Goal: Transaction & Acquisition: Download file/media

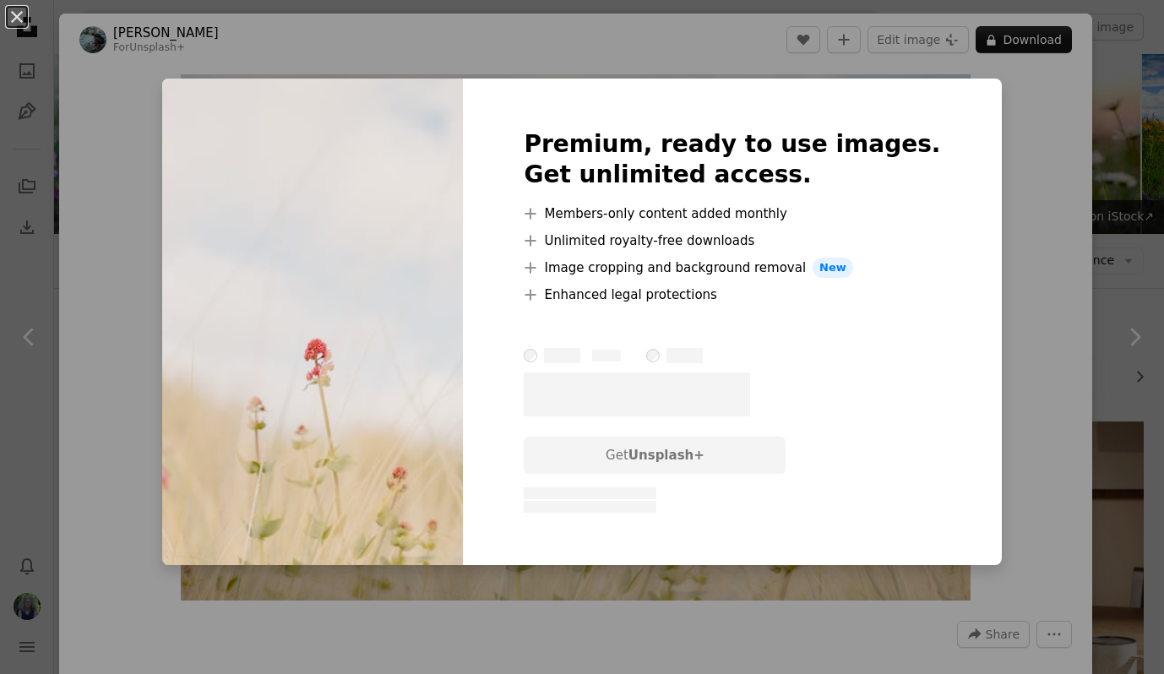
scroll to position [930, 0]
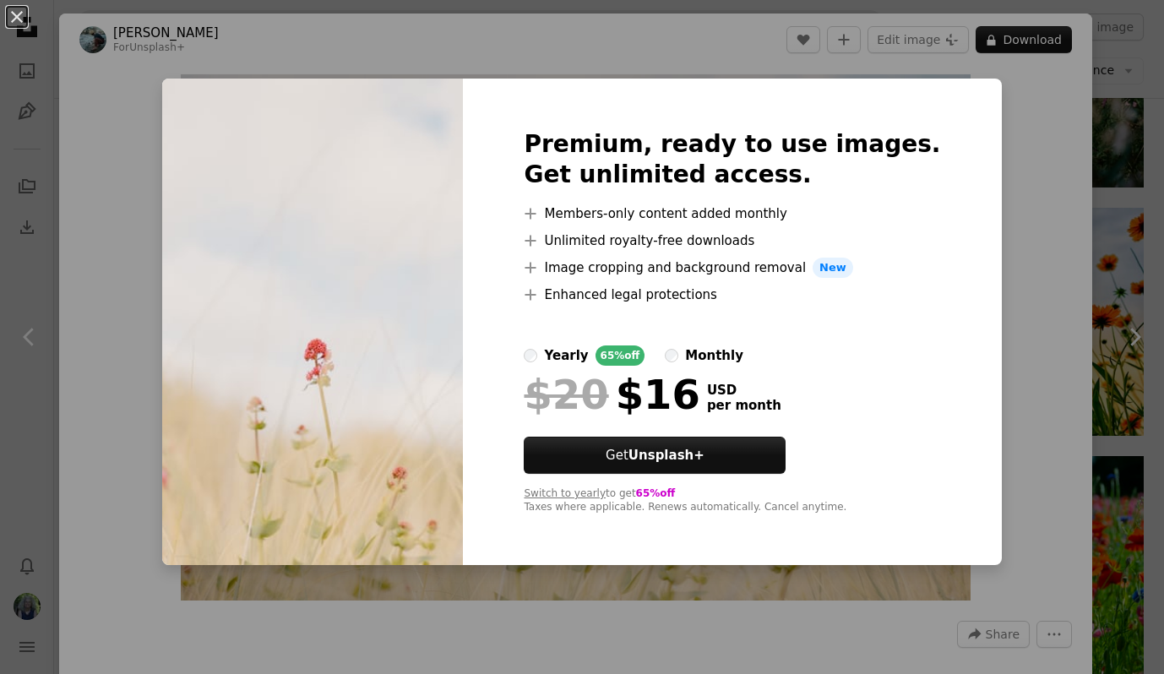
click at [141, 79] on div "An X shape Premium, ready to use images. Get unlimited access. A plus sign Memb…" at bounding box center [582, 337] width 1164 height 674
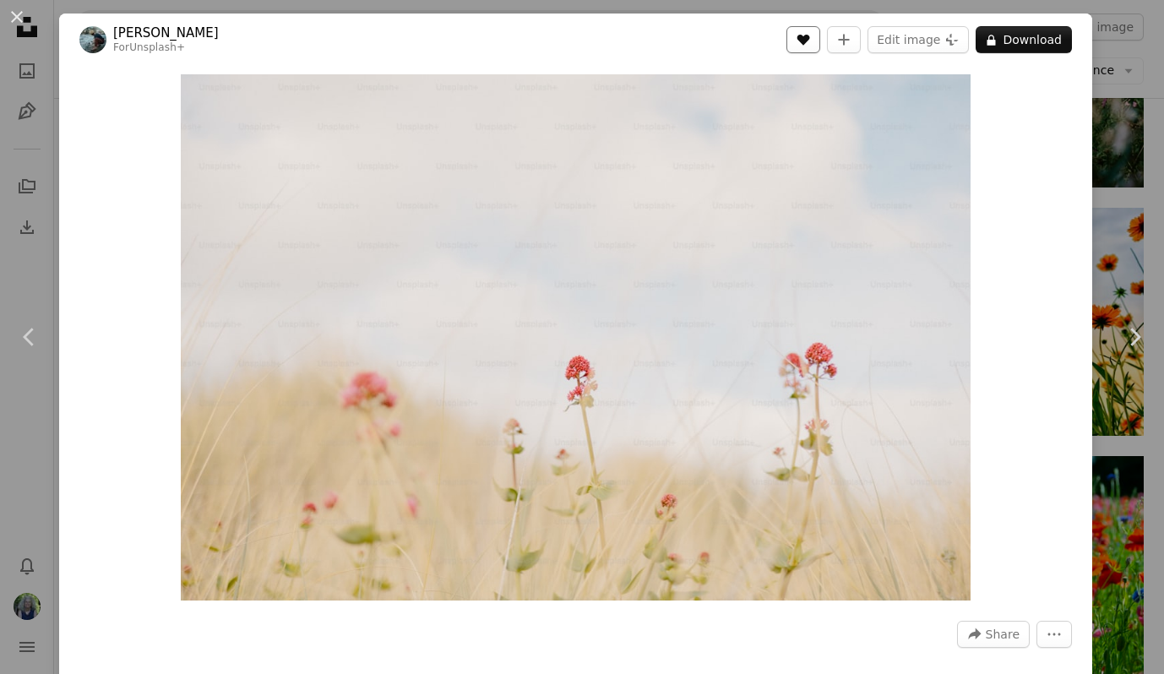
click at [810, 40] on icon "Like" at bounding box center [803, 40] width 13 height 11
click at [1005, 630] on span "Share" at bounding box center [1003, 634] width 34 height 25
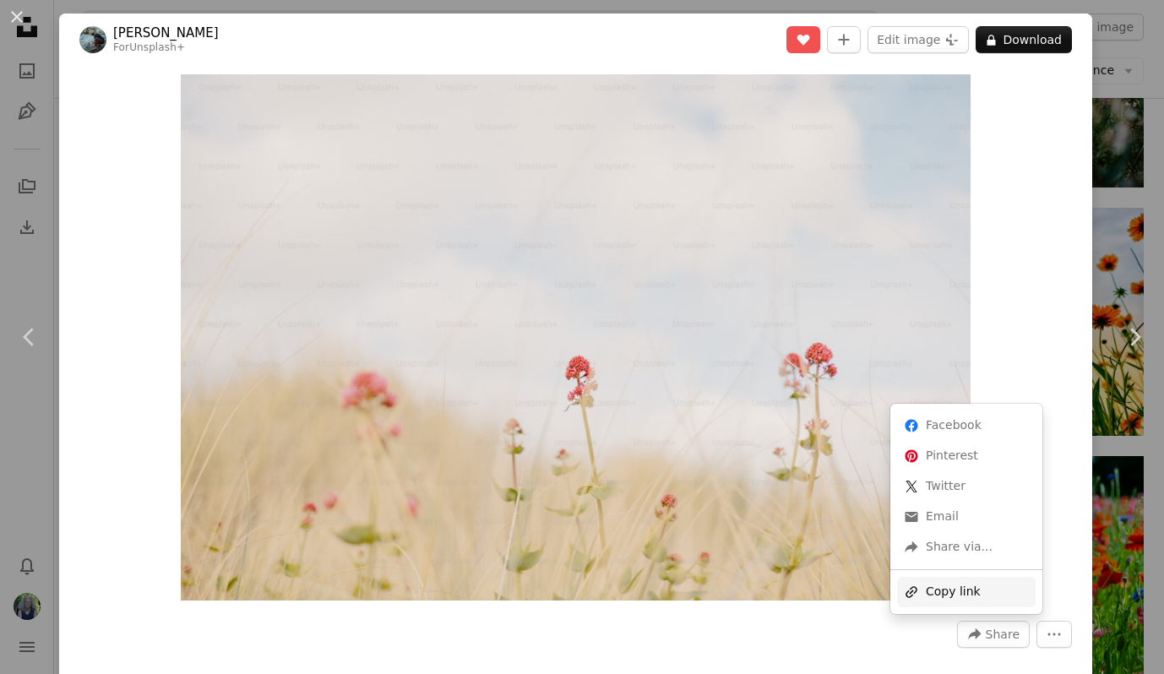
click at [965, 595] on div "A URL sharing icon (chains) Copy link" at bounding box center [966, 592] width 139 height 30
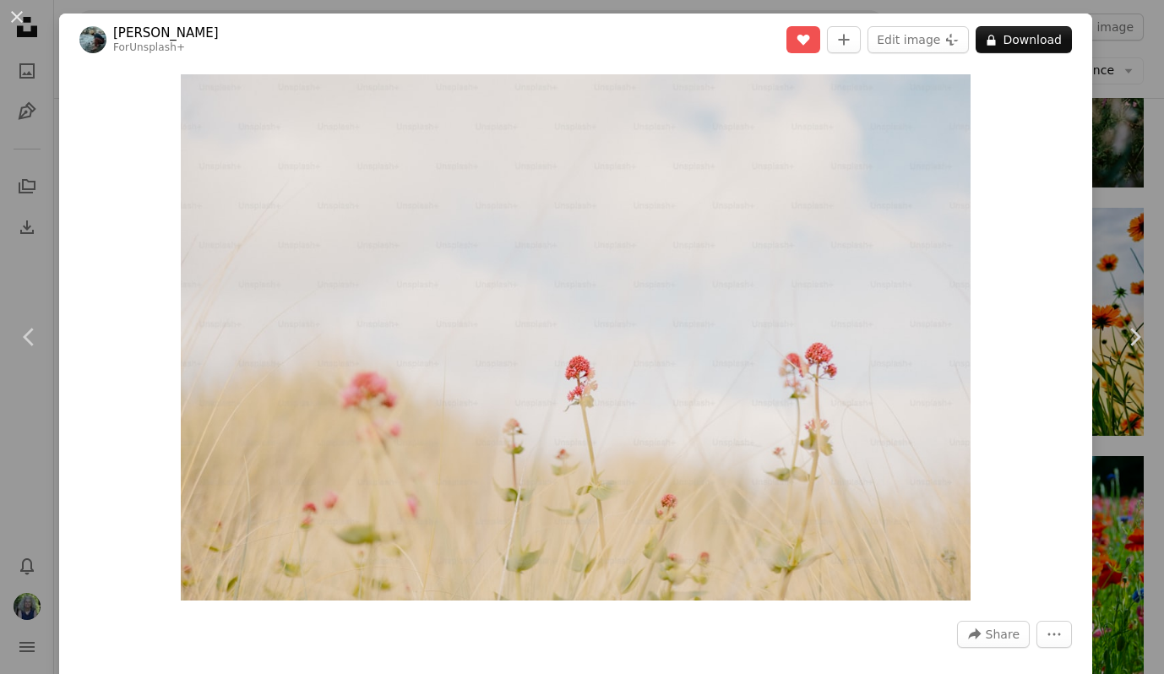
click at [1032, 268] on div "Zoom in" at bounding box center [575, 337] width 1033 height 543
click at [1061, 633] on icon "More Actions" at bounding box center [1054, 634] width 13 height 3
click at [998, 631] on dialog "An X shape Chevron left Chevron right [PERSON_NAME] For Unsplash+ A heart A plu…" at bounding box center [582, 337] width 1164 height 674
click at [158, 31] on link "[PERSON_NAME]" at bounding box center [166, 32] width 106 height 17
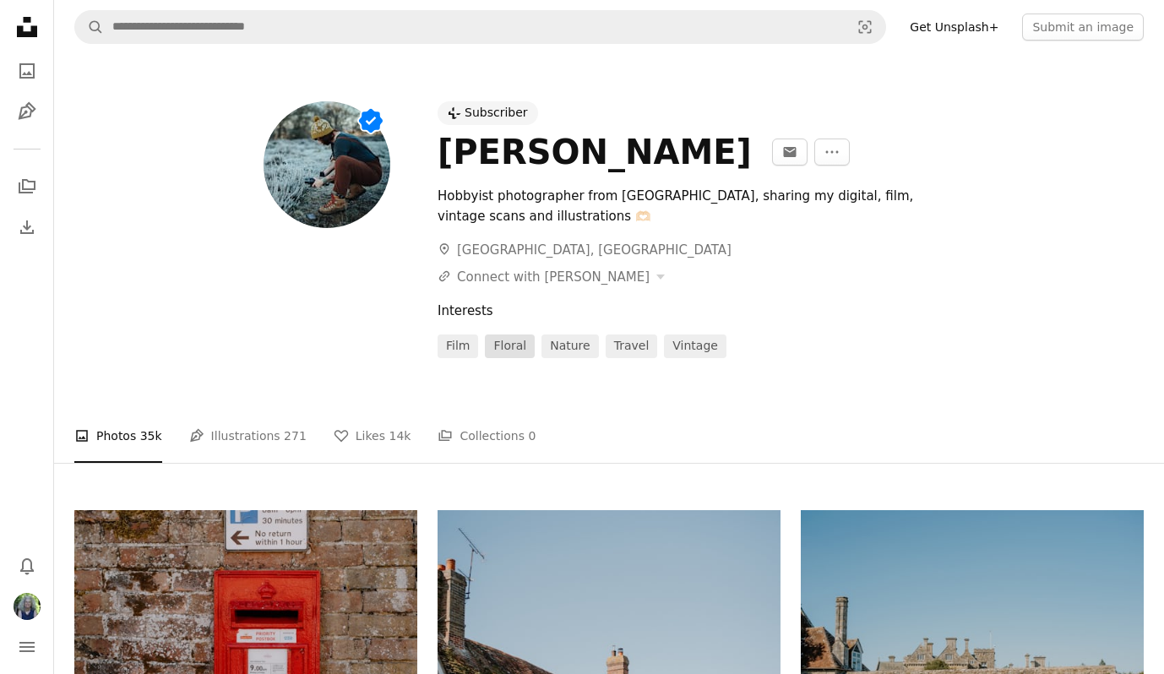
click at [511, 345] on link "floral" at bounding box center [510, 346] width 50 height 24
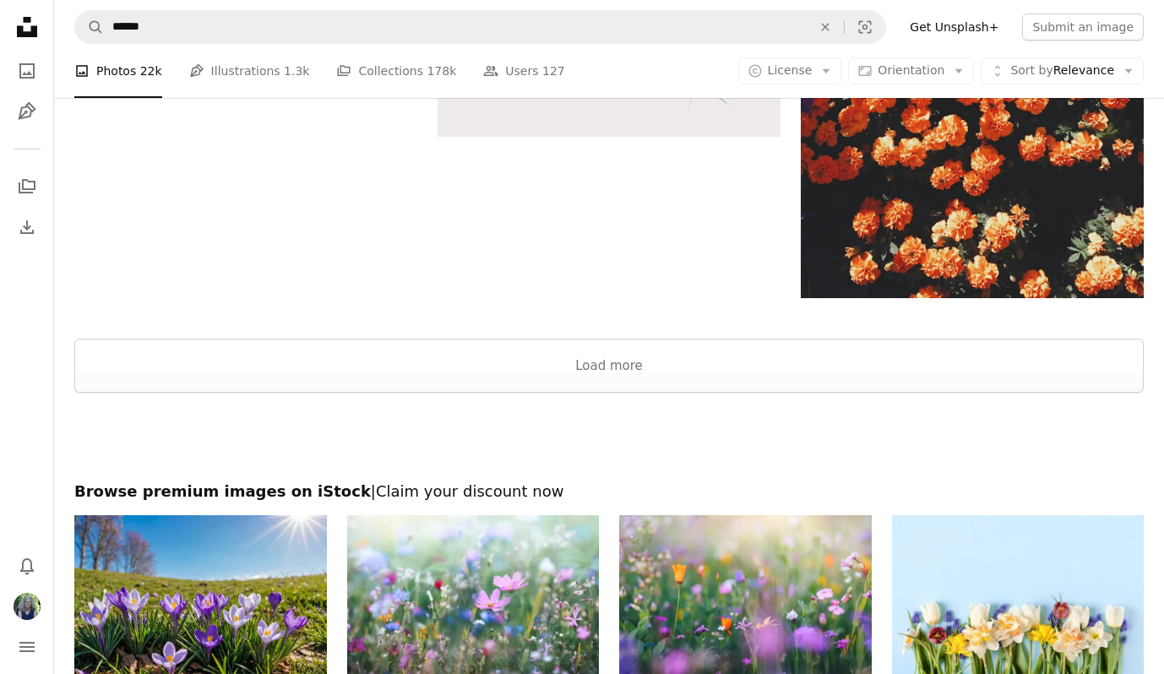
scroll to position [3339, 0]
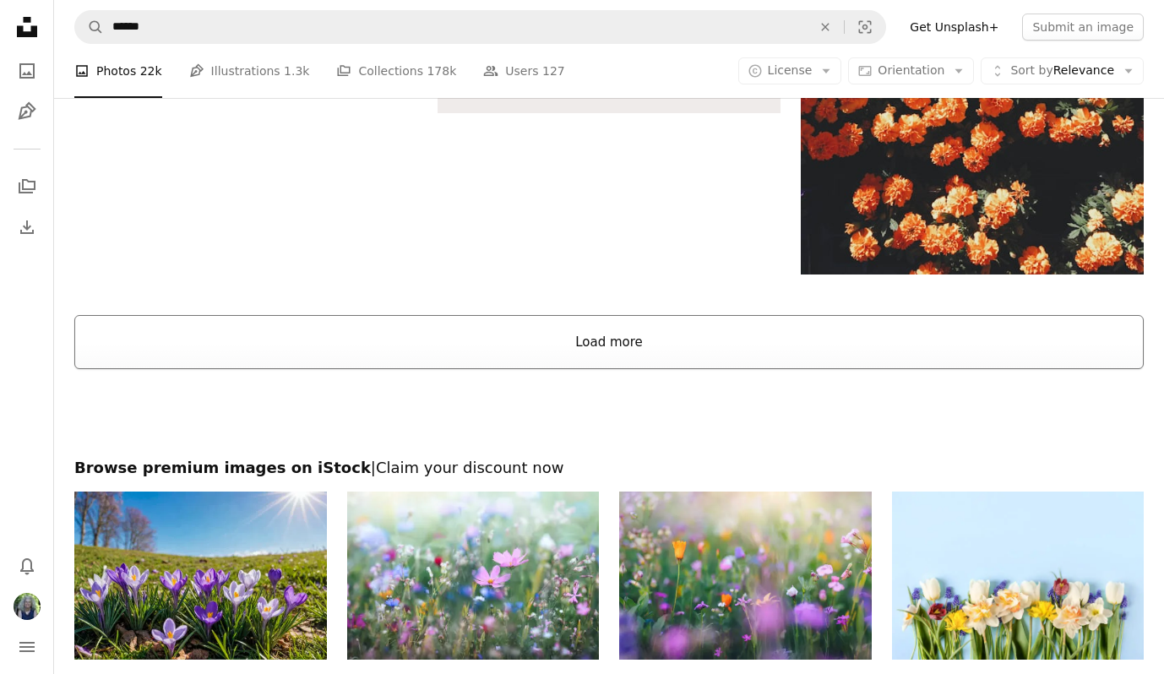
click at [520, 353] on button "Load more" at bounding box center [608, 342] width 1069 height 54
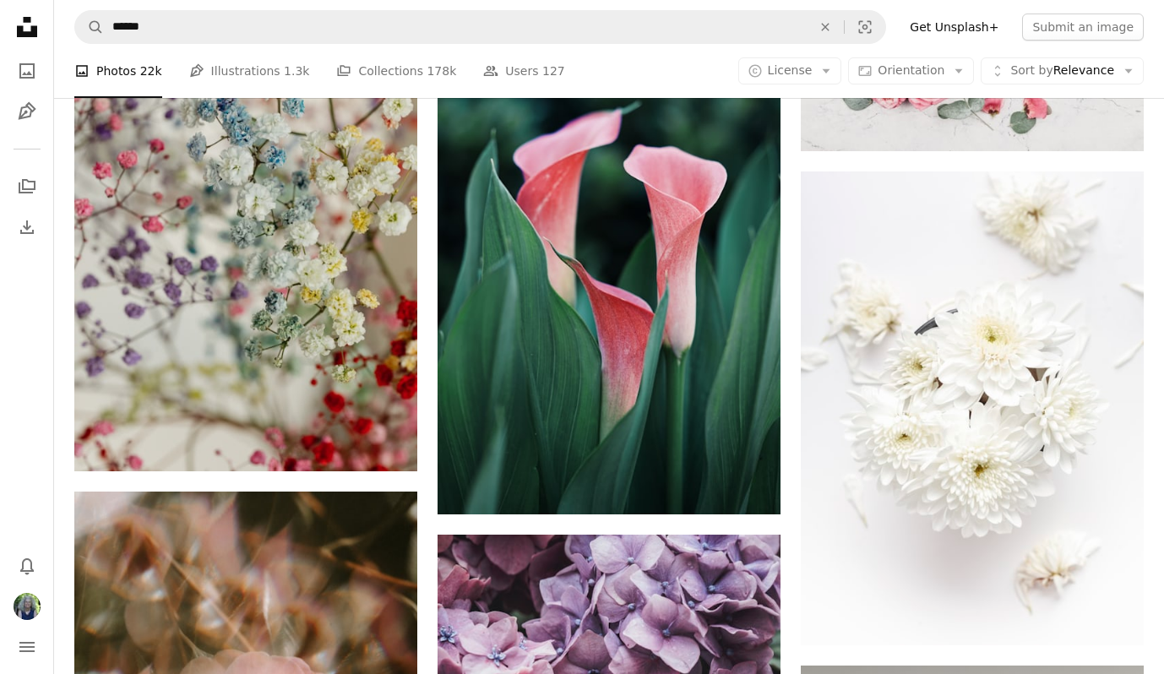
scroll to position [5935, 0]
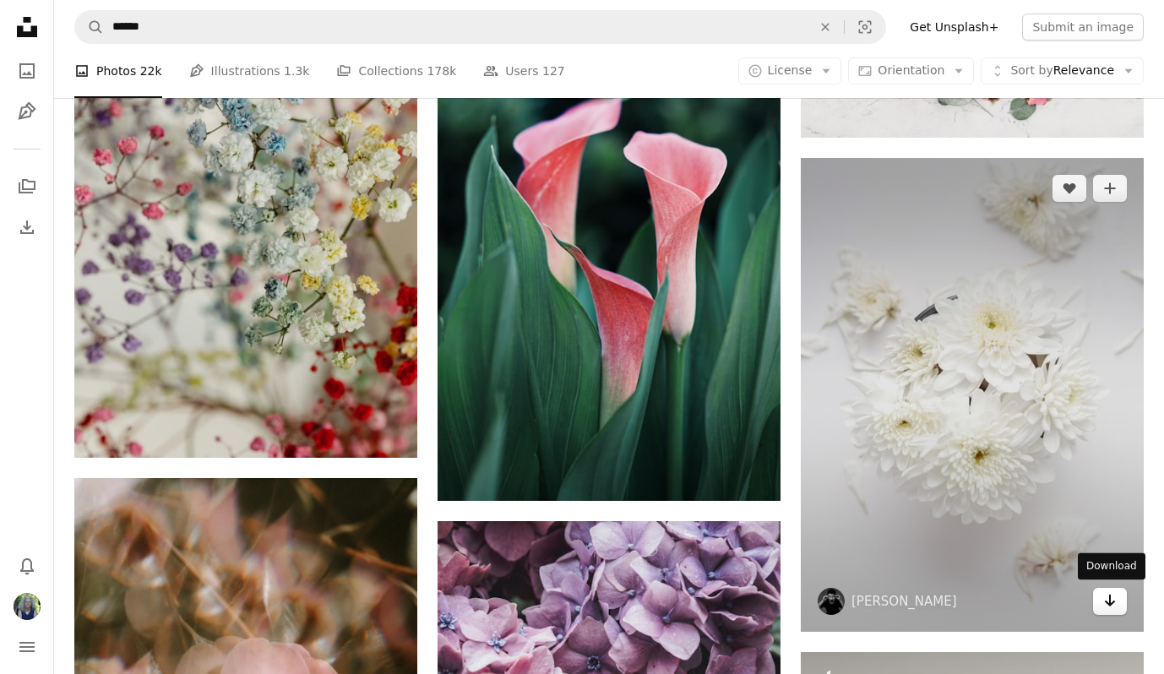
click at [1112, 596] on icon "Arrow pointing down" at bounding box center [1110, 600] width 14 height 20
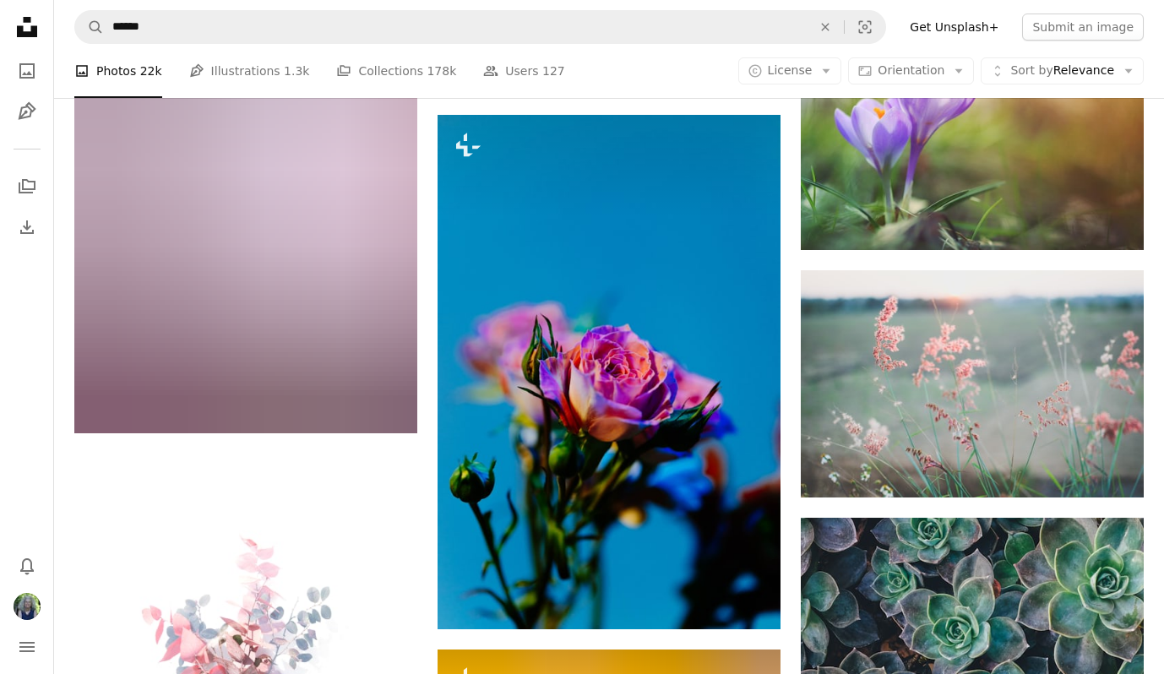
scroll to position [10351, 0]
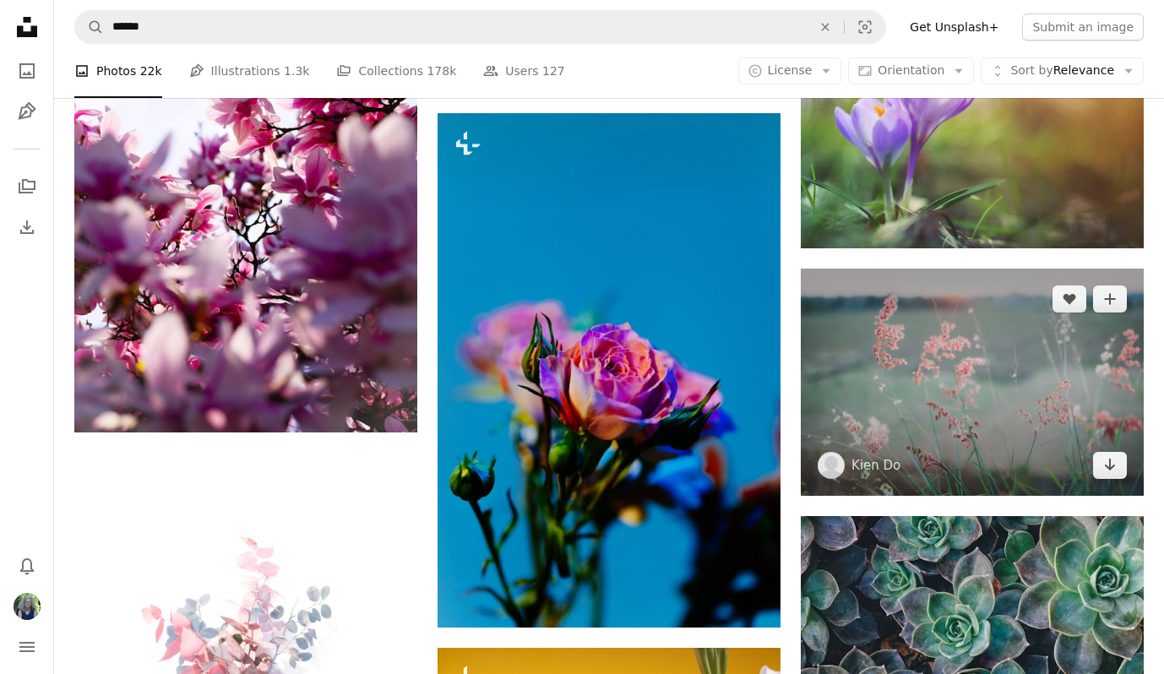
click at [991, 419] on img at bounding box center [972, 382] width 343 height 227
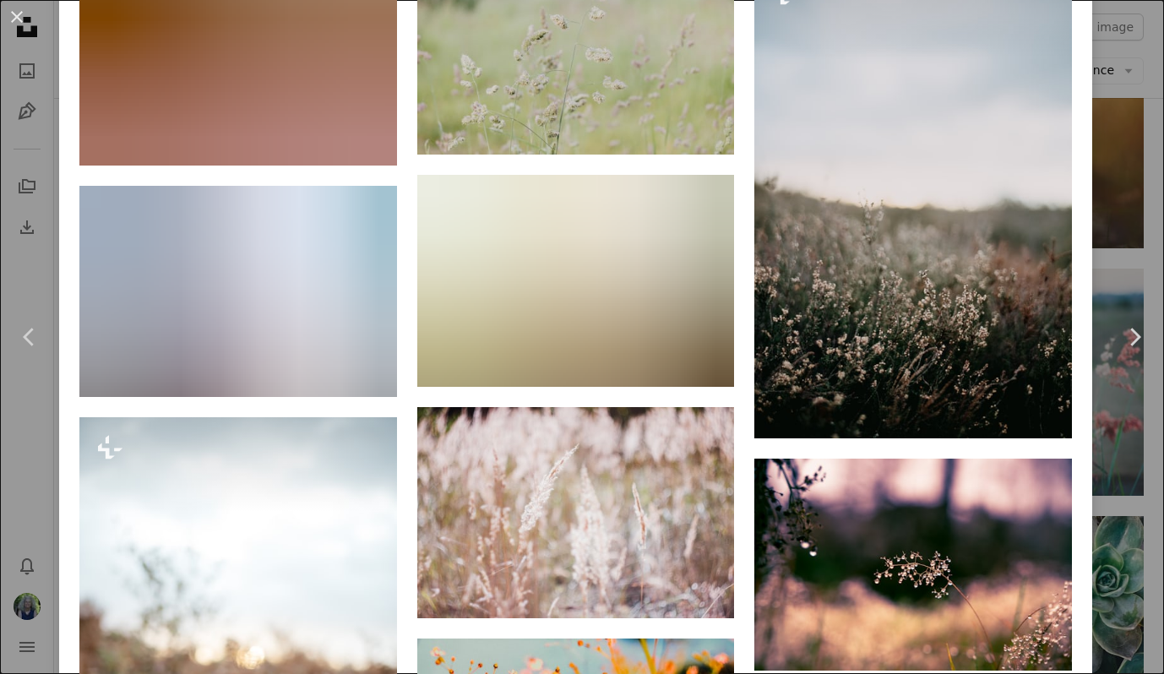
scroll to position [2969, 0]
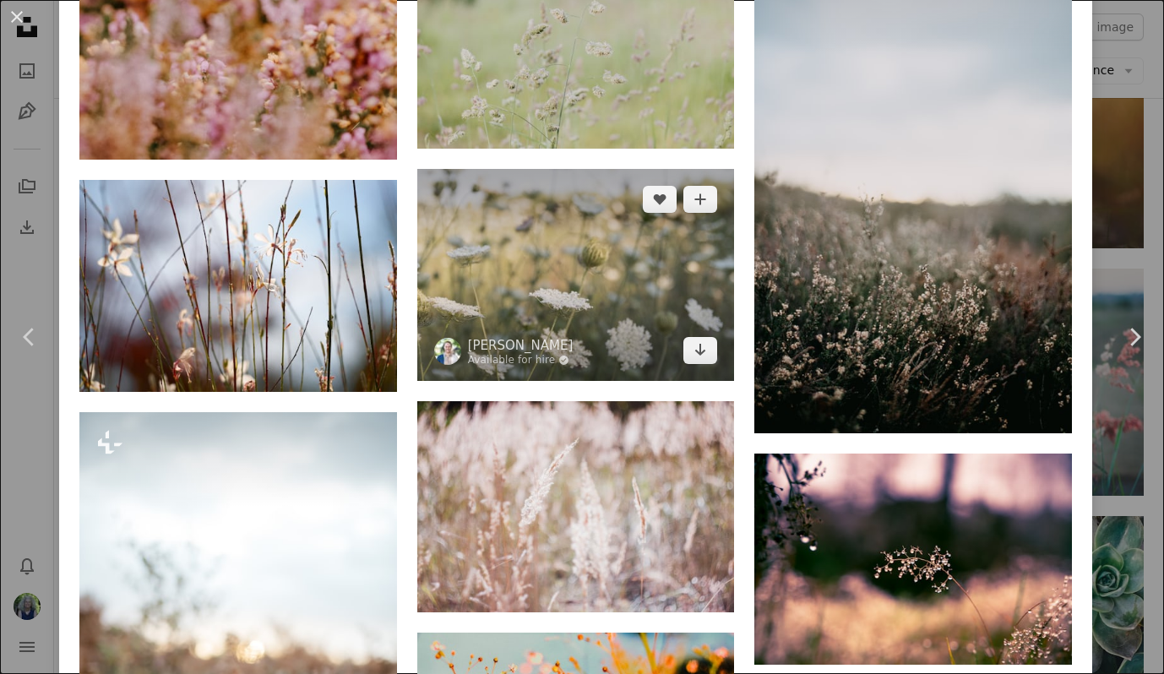
click at [633, 293] on img at bounding box center [576, 274] width 318 height 211
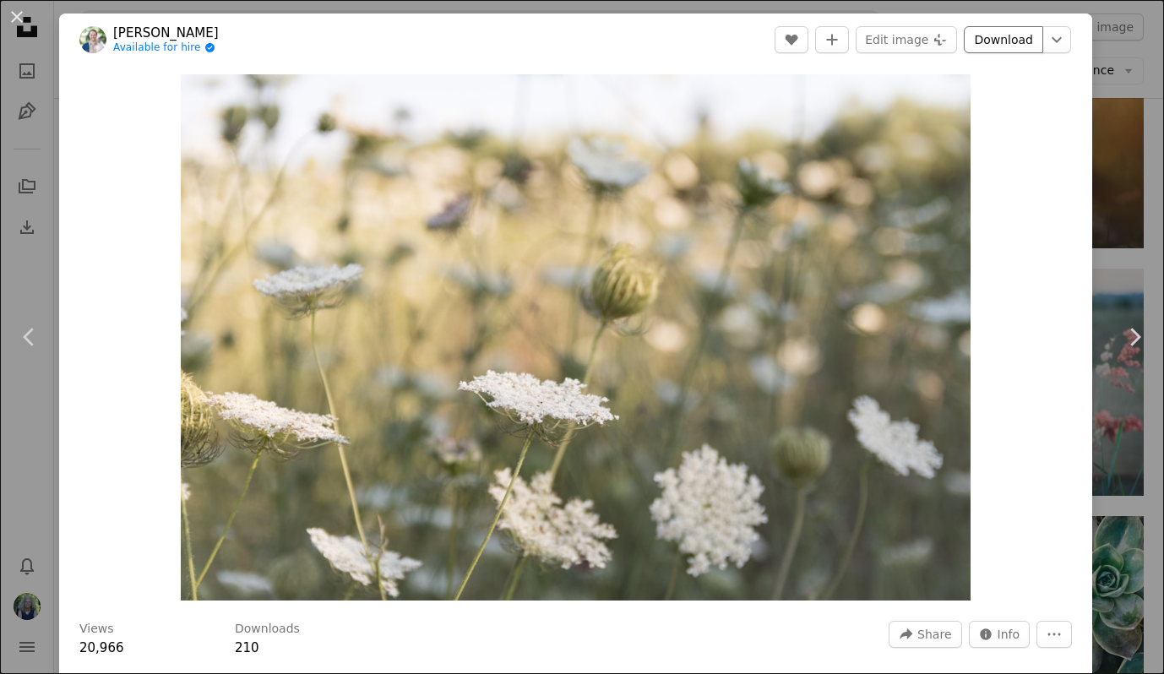
click at [1008, 35] on link "Download" at bounding box center [1003, 39] width 79 height 27
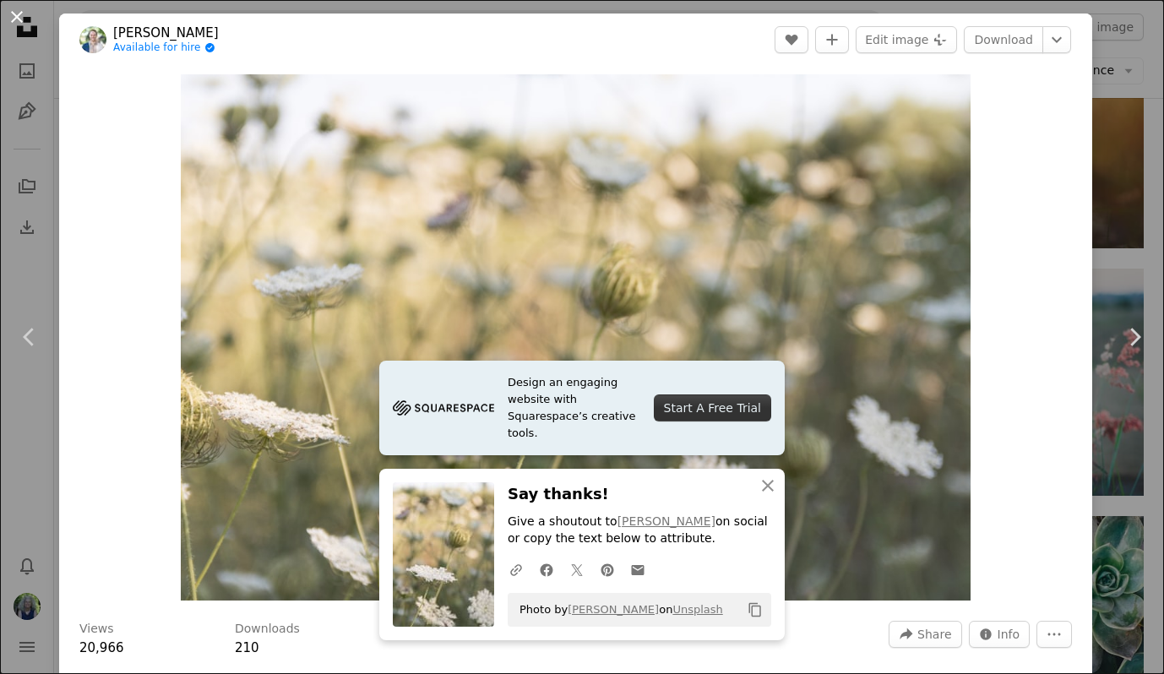
click at [19, 20] on button "An X shape" at bounding box center [17, 17] width 20 height 20
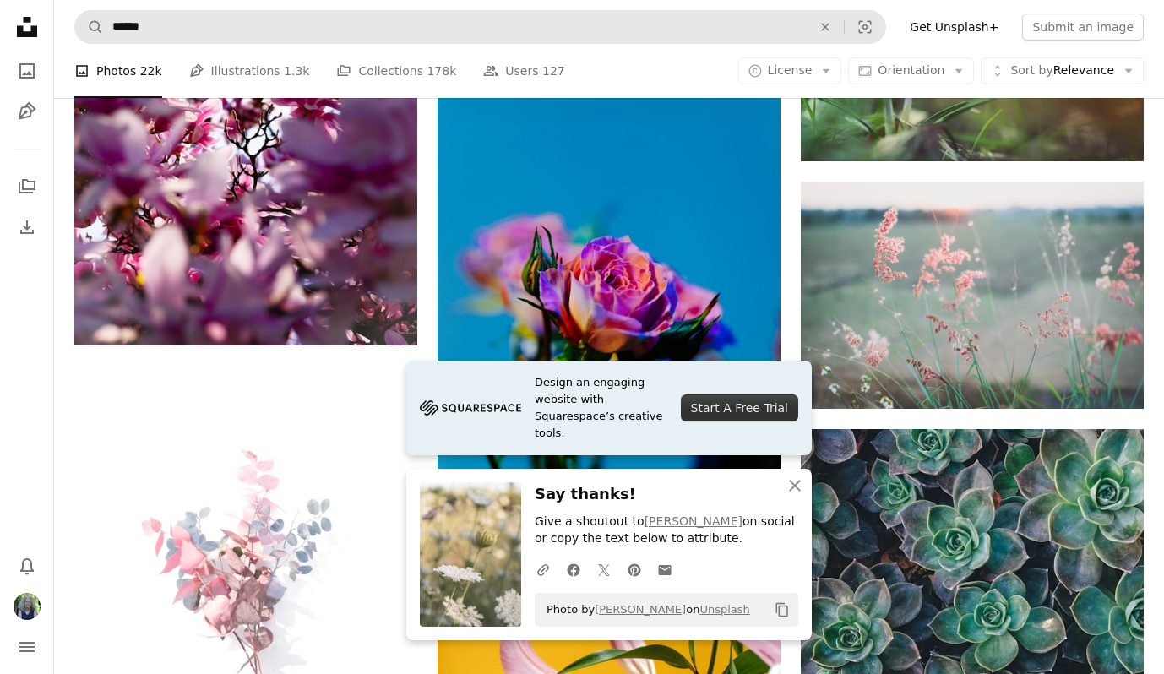
scroll to position [10461, 0]
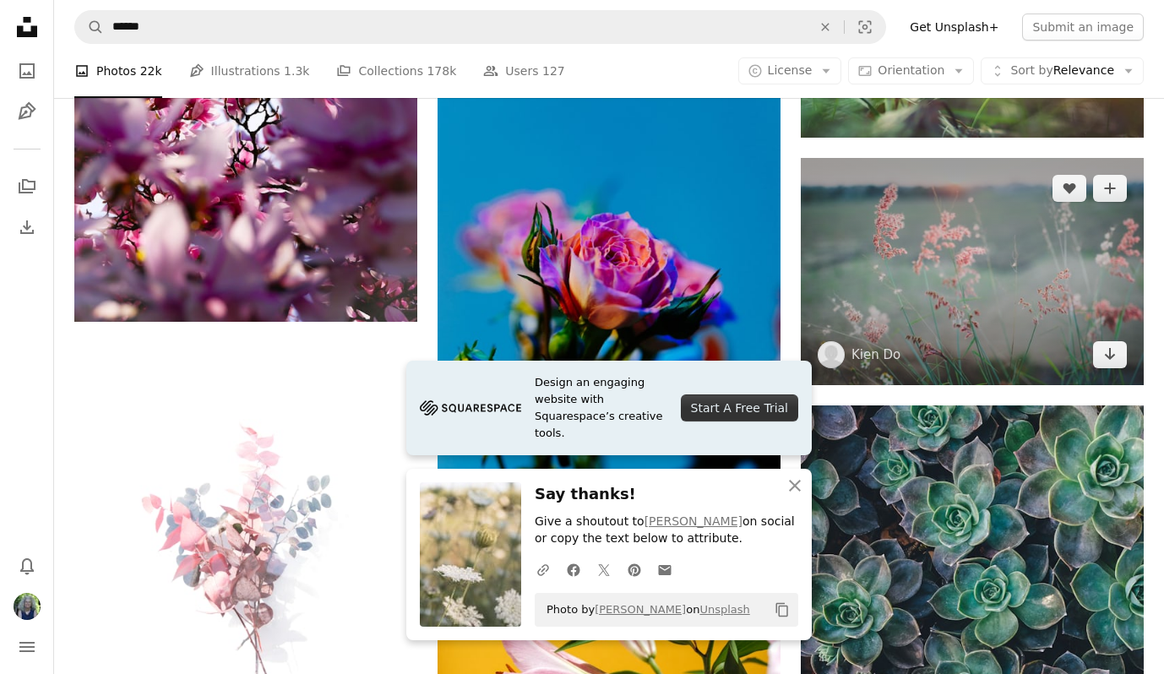
click at [1003, 253] on img at bounding box center [972, 271] width 343 height 227
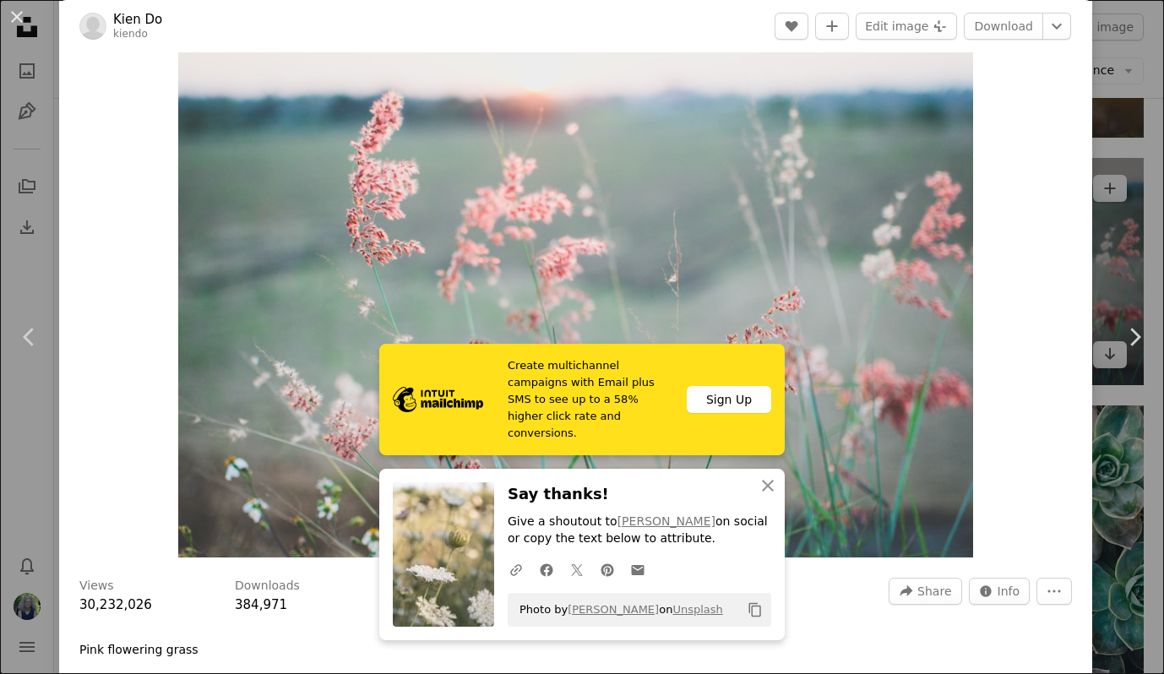
scroll to position [32, 0]
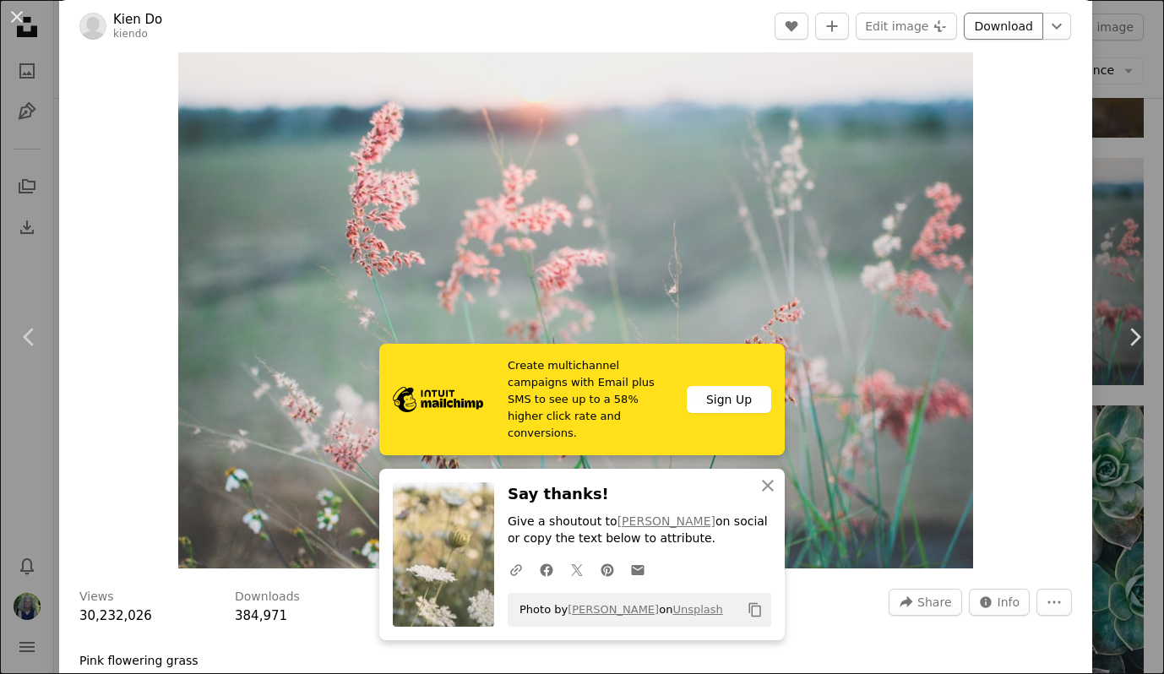
click at [1015, 23] on link "Download" at bounding box center [1003, 26] width 79 height 27
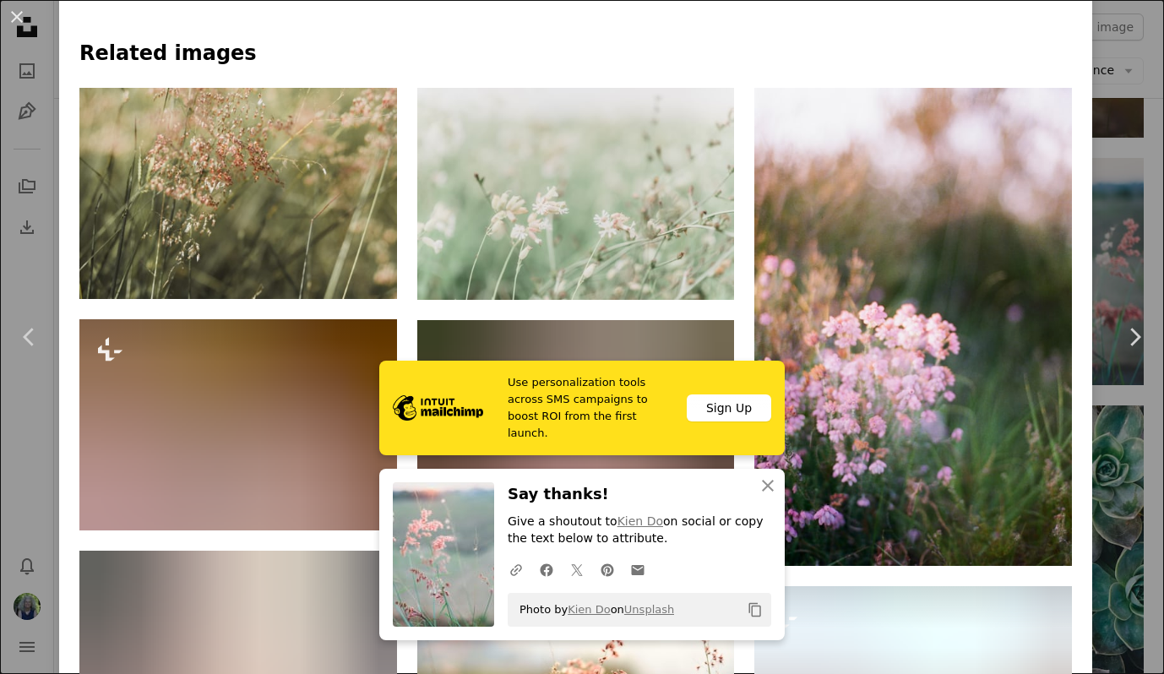
scroll to position [1150, 0]
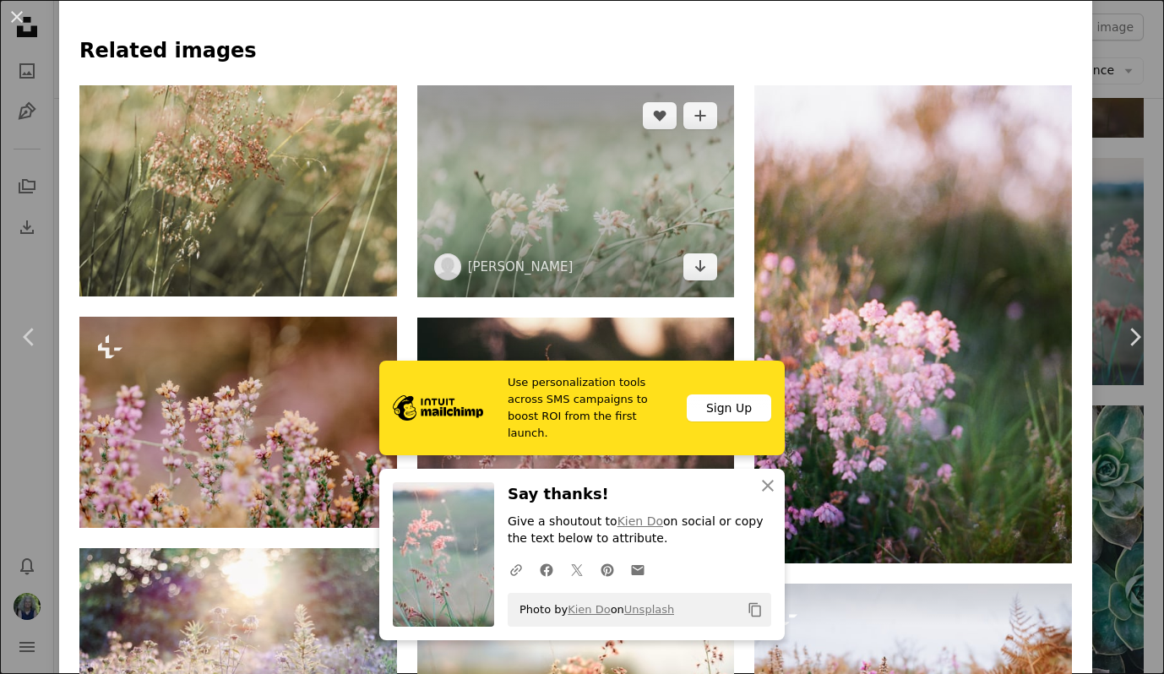
click at [555, 167] on img at bounding box center [576, 191] width 318 height 212
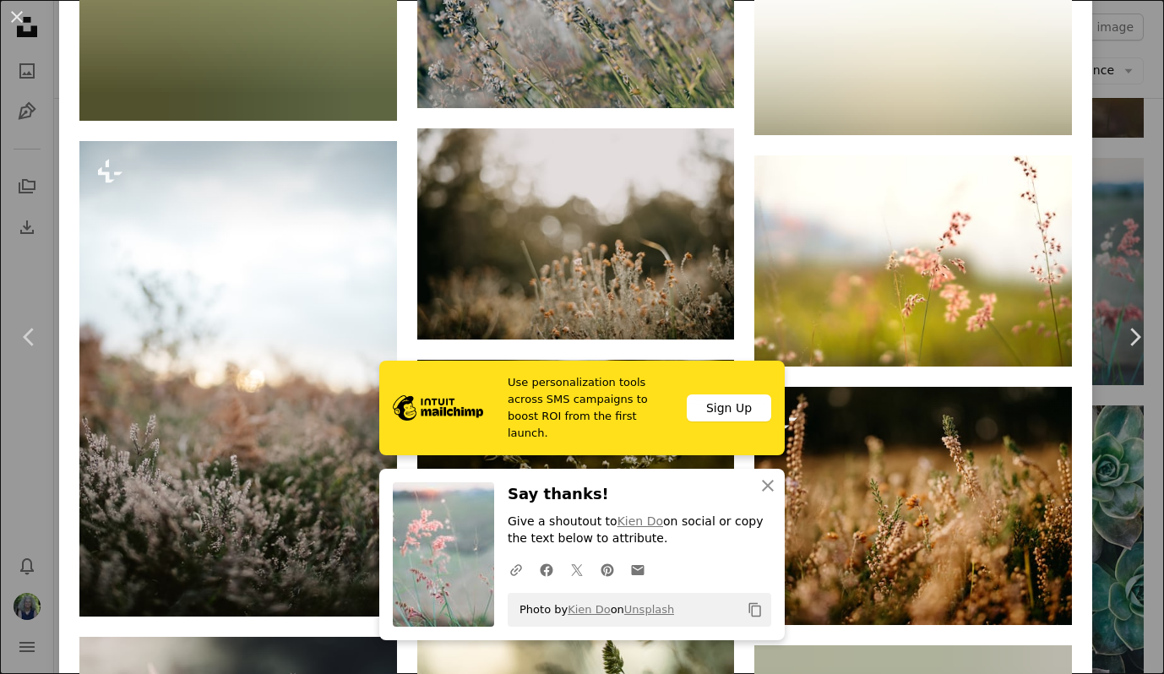
scroll to position [3624, 0]
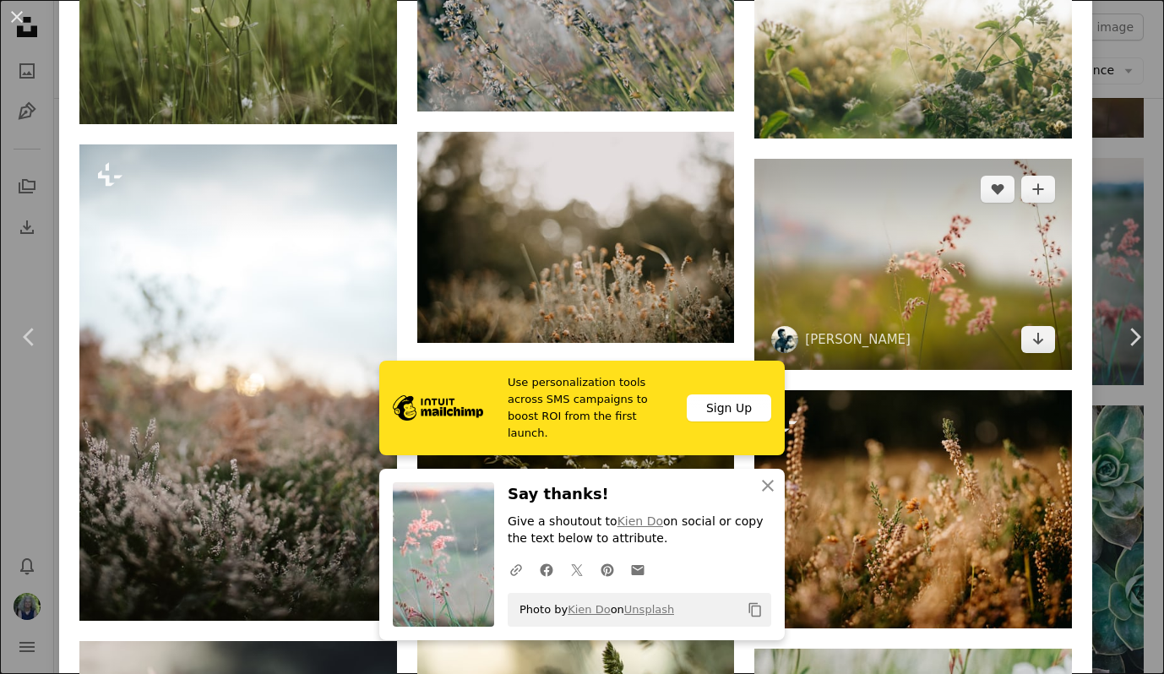
click at [901, 220] on img at bounding box center [913, 264] width 318 height 211
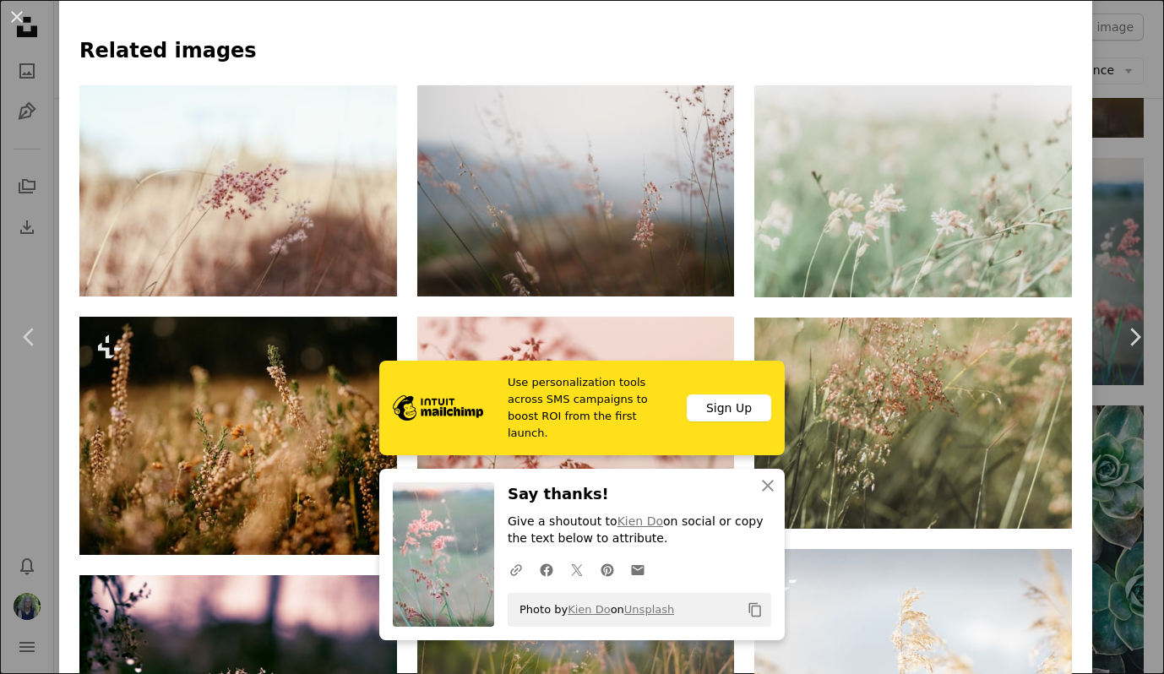
scroll to position [1107, 0]
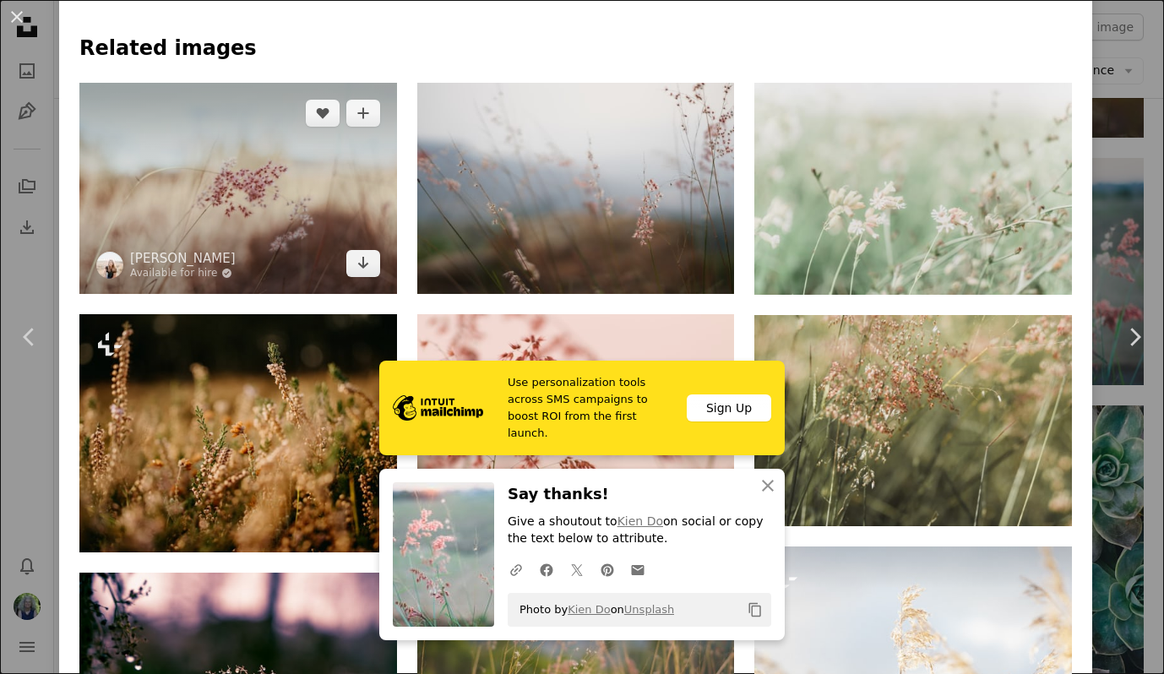
click at [341, 245] on img at bounding box center [238, 188] width 318 height 211
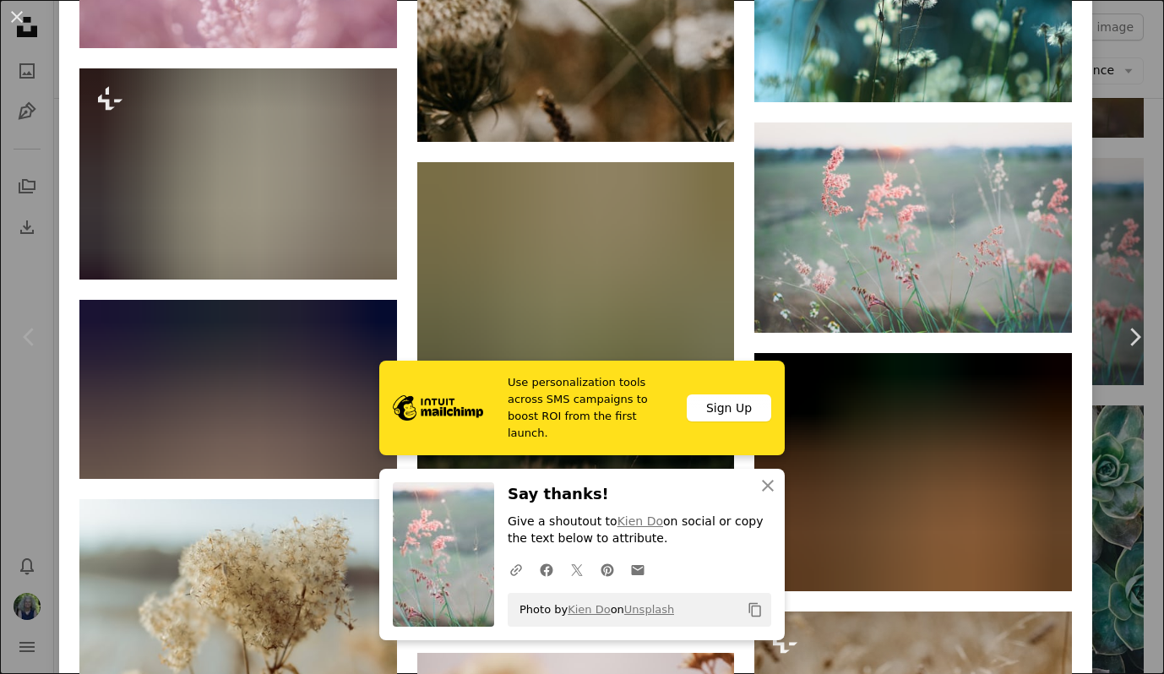
scroll to position [6975, 0]
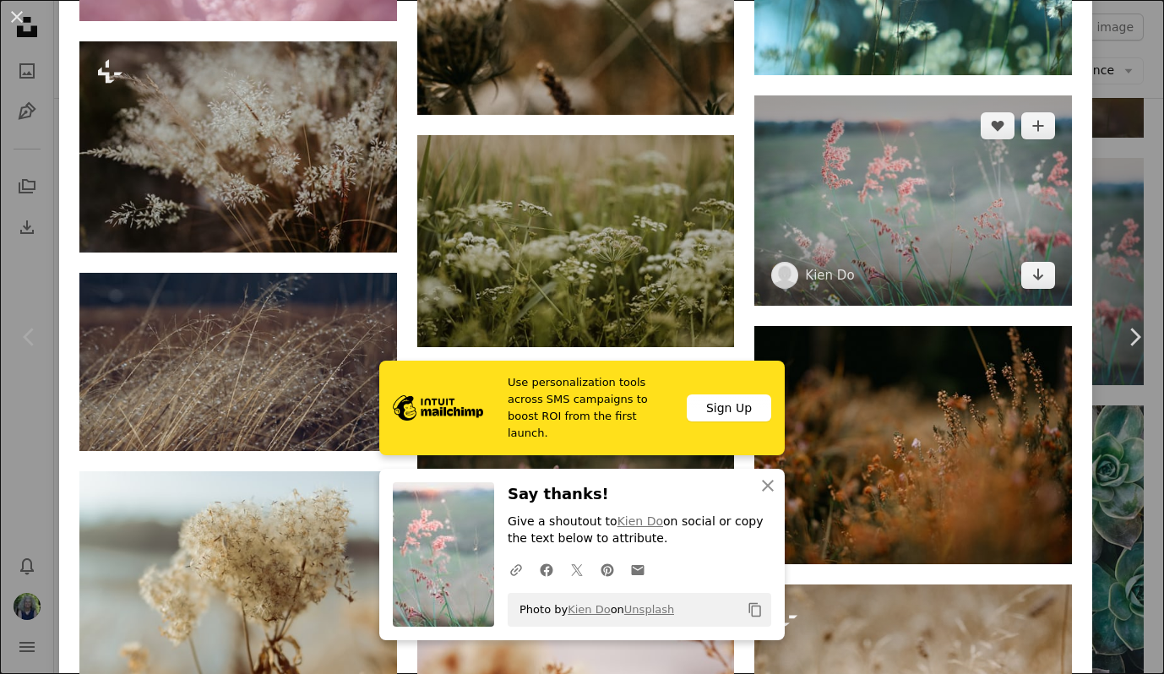
click at [937, 272] on img at bounding box center [913, 200] width 318 height 210
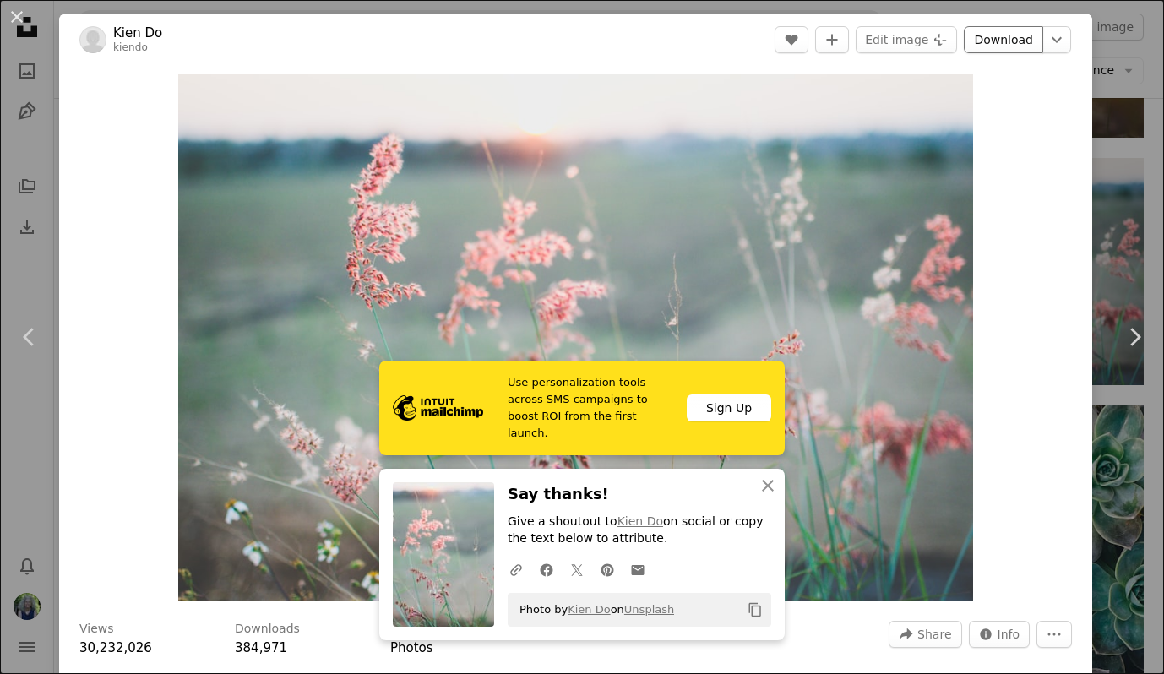
click at [1003, 41] on link "Download" at bounding box center [1003, 39] width 79 height 27
click at [19, 17] on button "An X shape" at bounding box center [17, 17] width 20 height 20
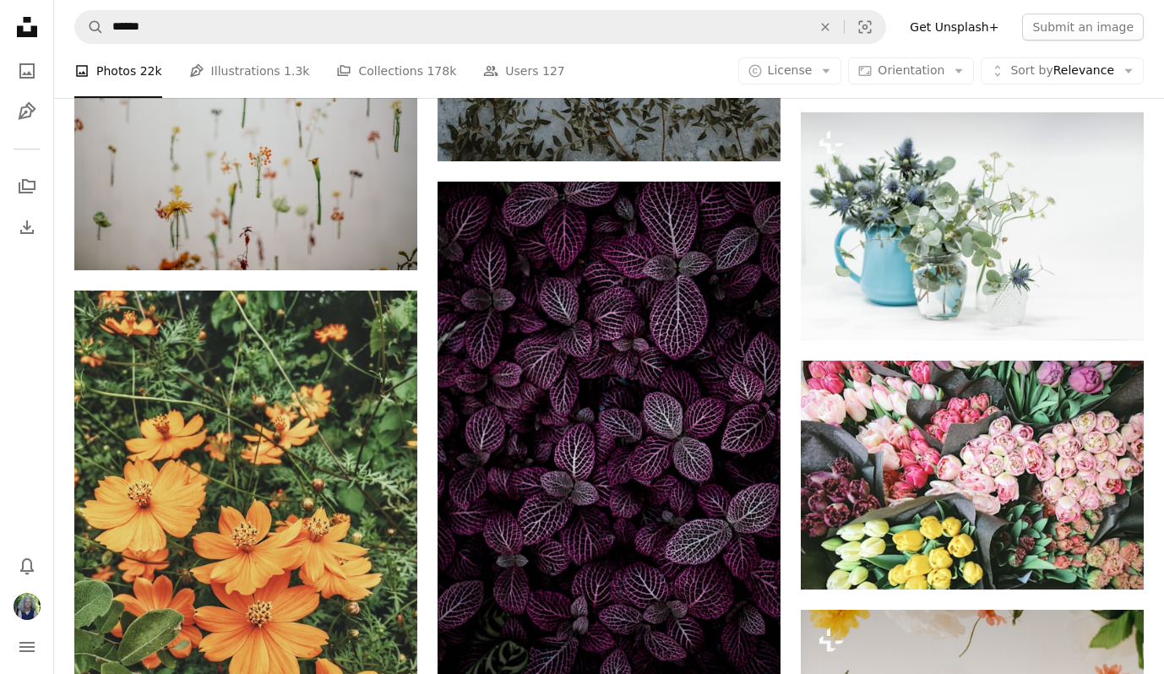
scroll to position [19404, 0]
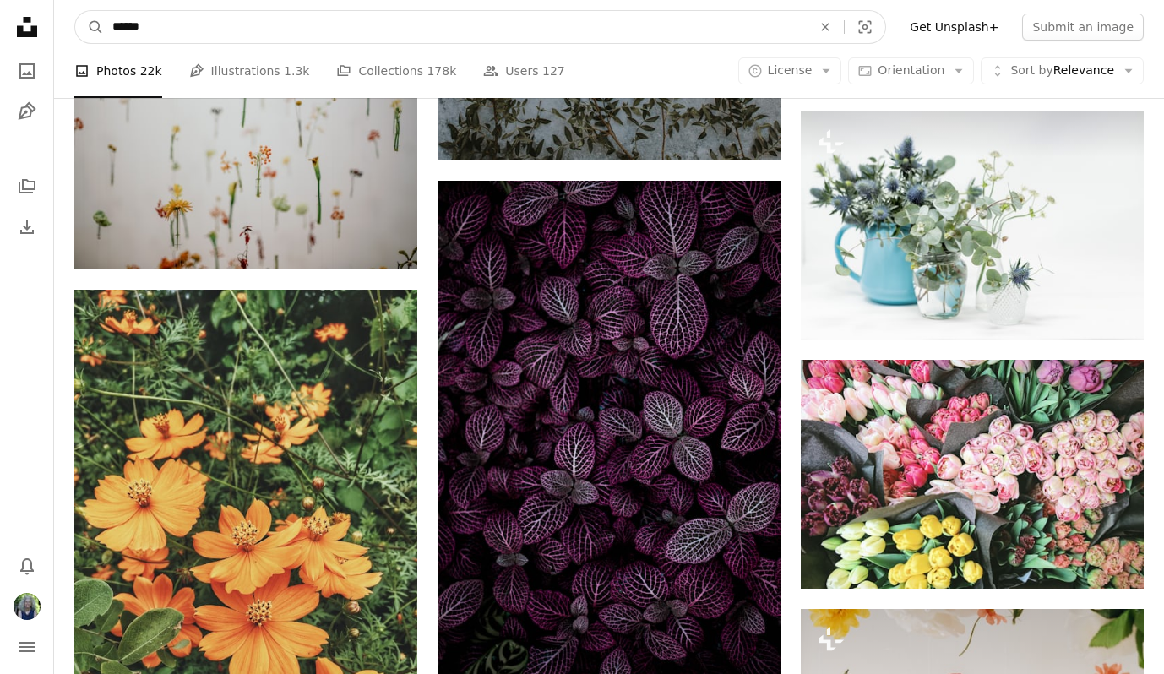
click at [153, 30] on input "******" at bounding box center [455, 27] width 703 height 32
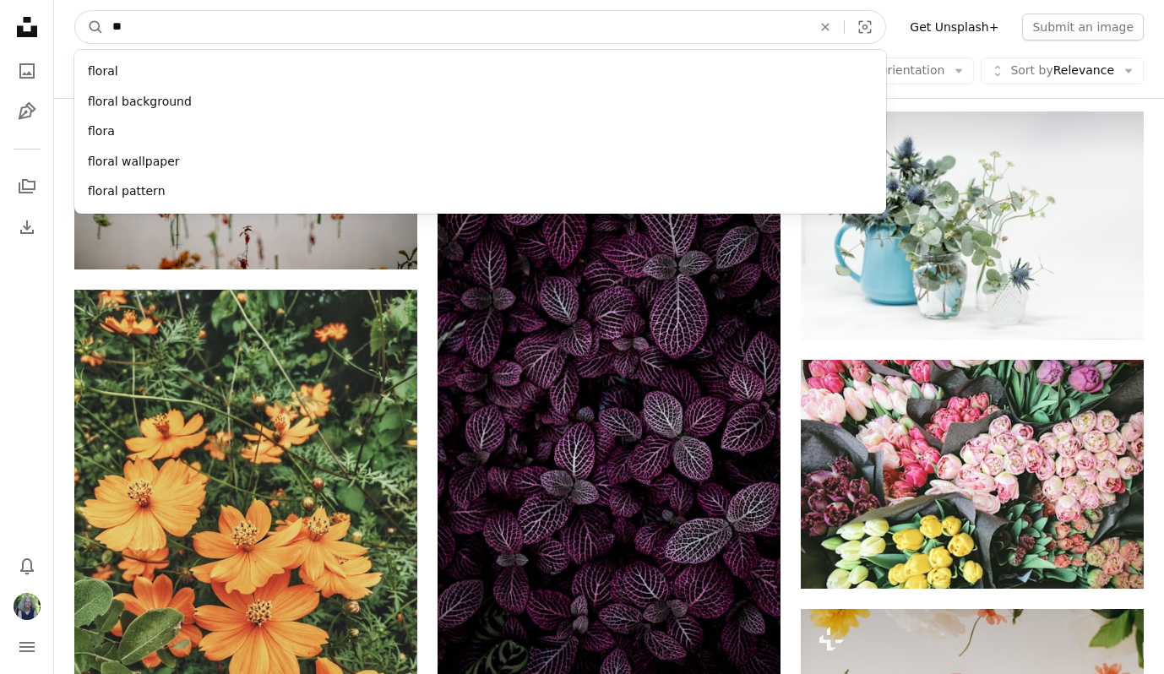
type input "*"
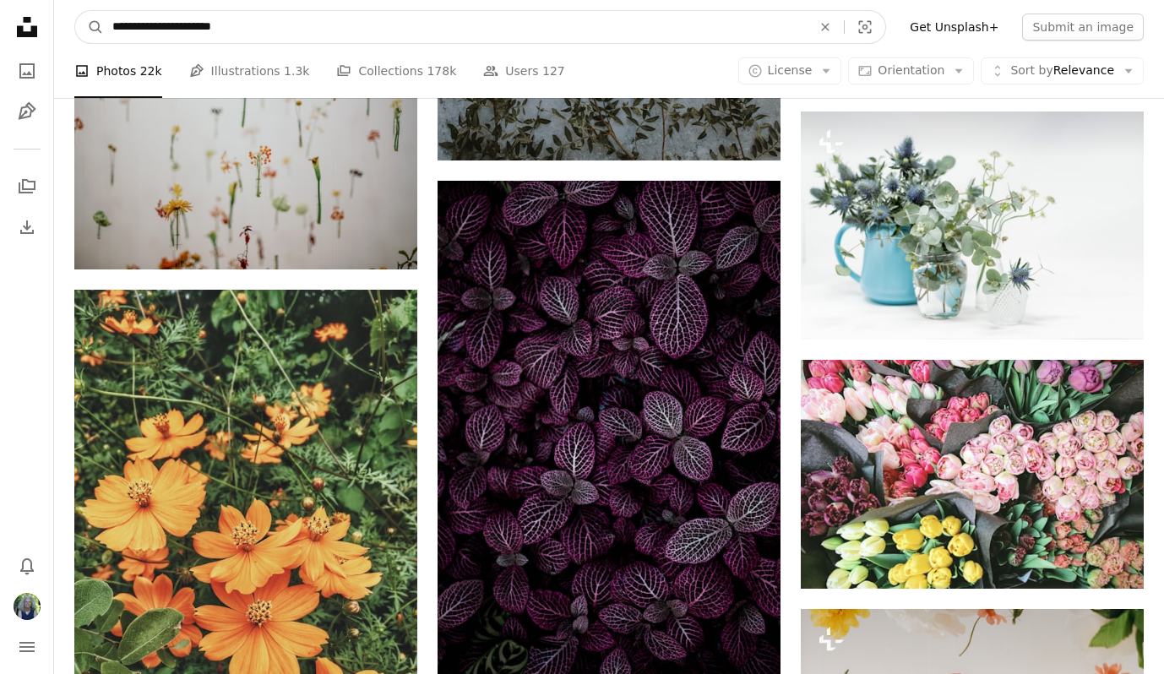
type input "**********"
click button "A magnifying glass" at bounding box center [89, 27] width 29 height 32
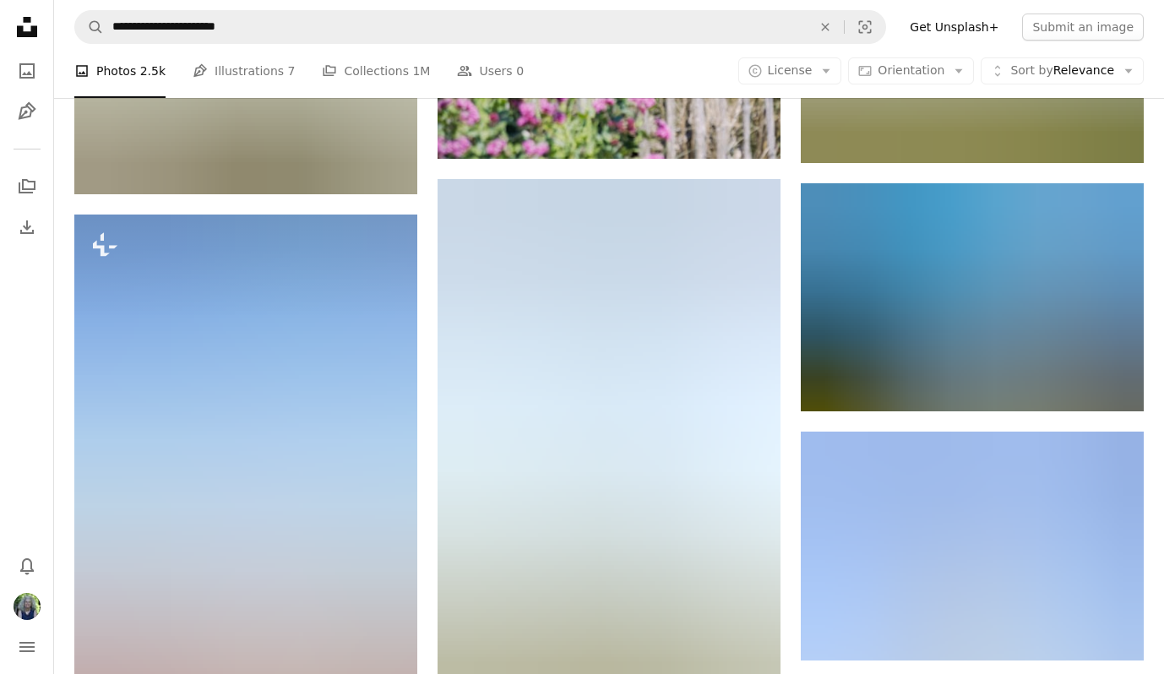
scroll to position [1242, 0]
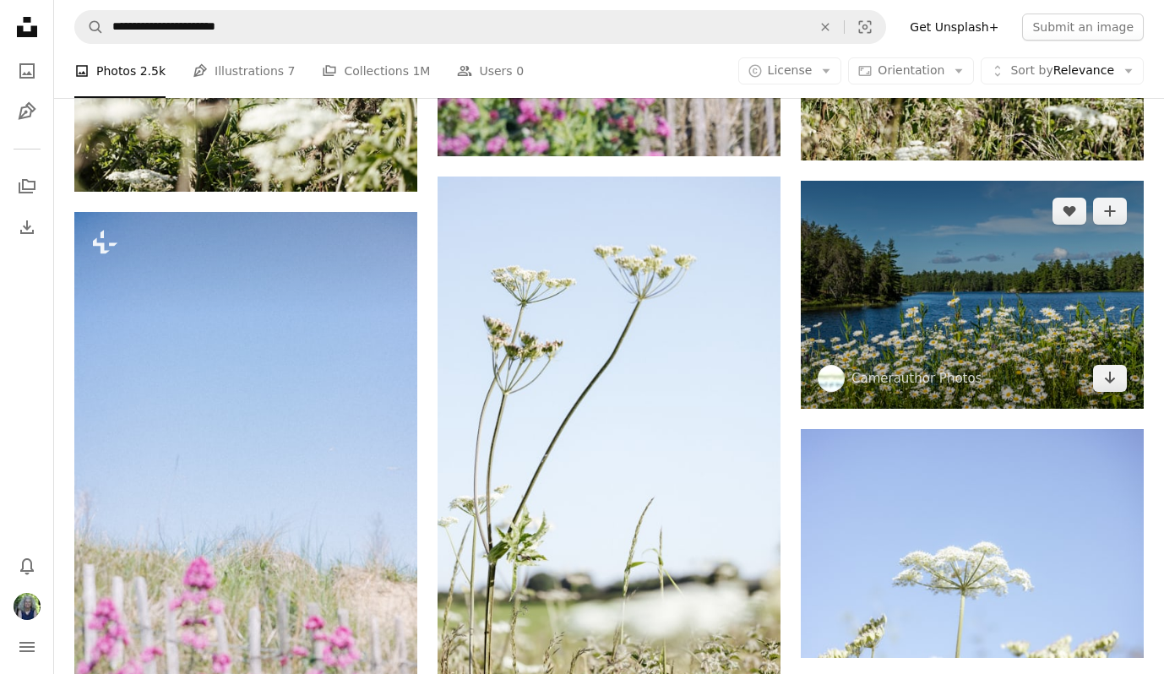
click at [910, 293] on img at bounding box center [972, 295] width 343 height 228
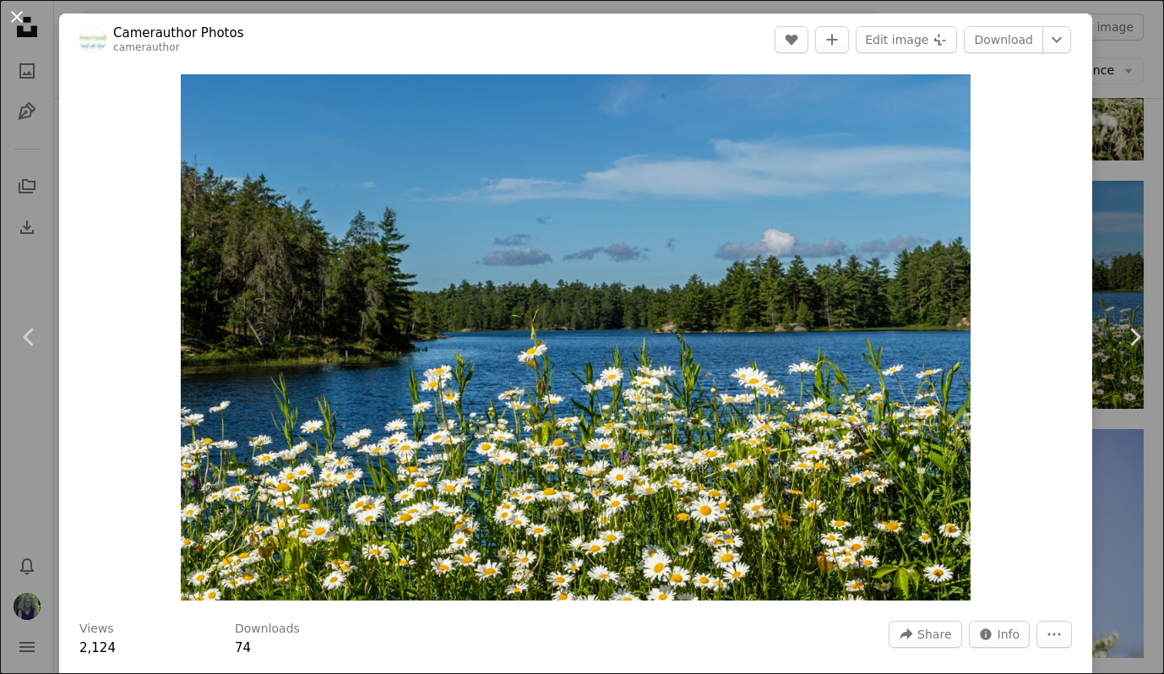
click at [18, 19] on button "An X shape" at bounding box center [17, 17] width 20 height 20
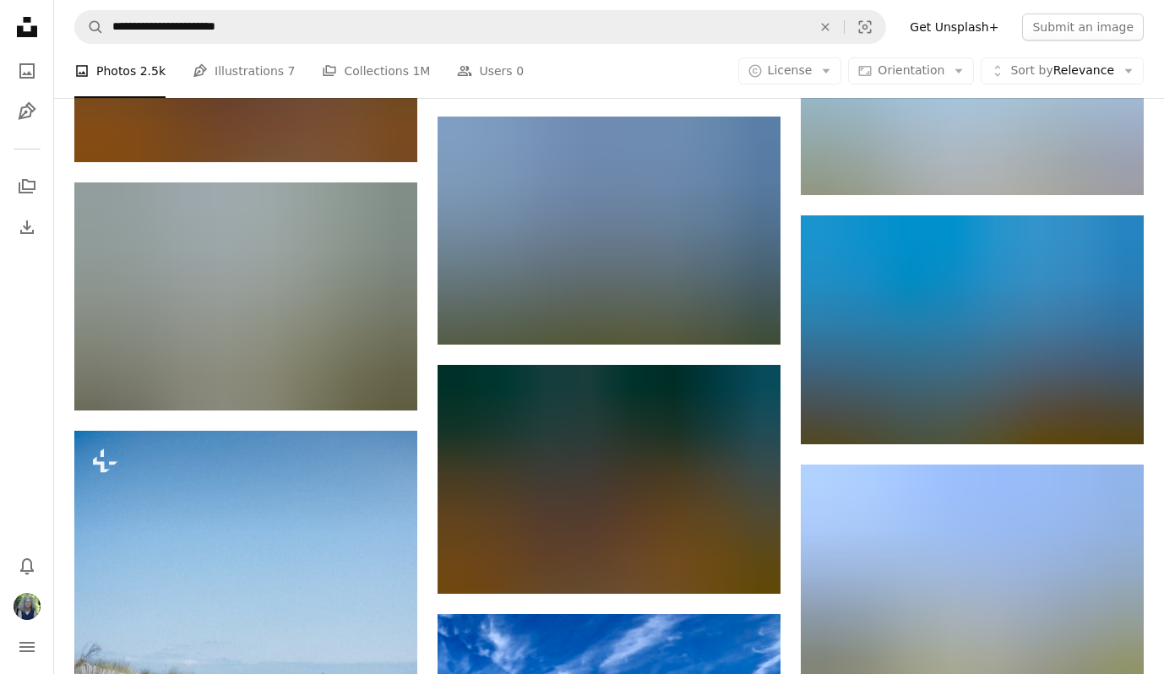
scroll to position [6066, 0]
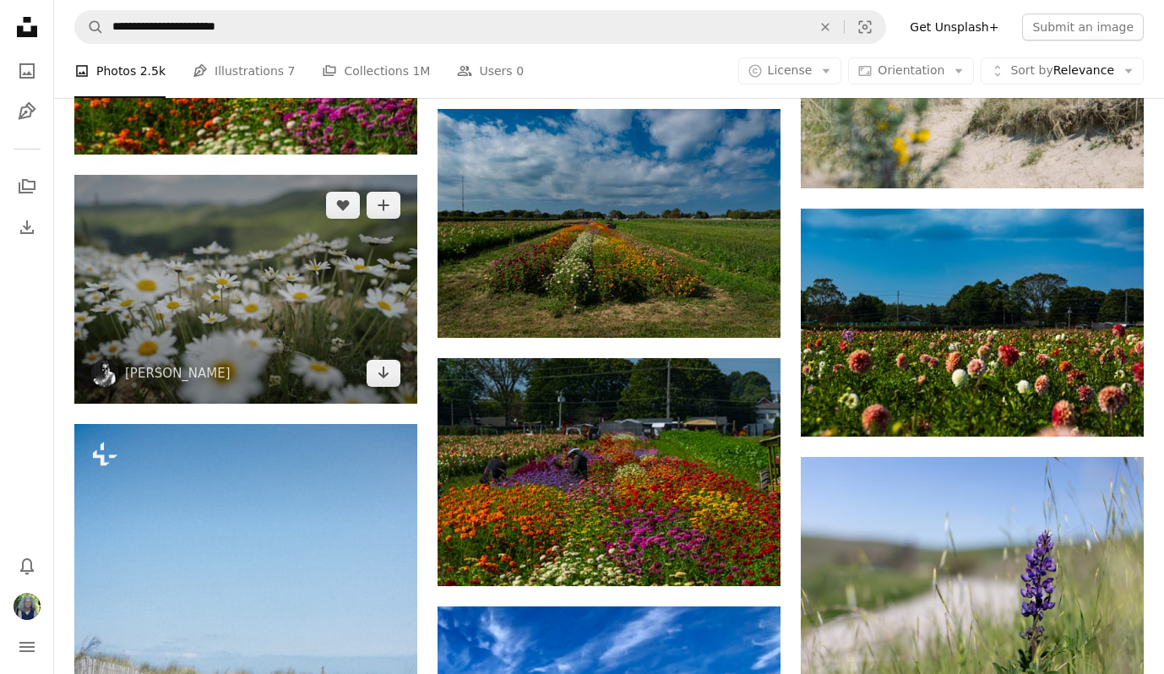
click at [319, 342] on img at bounding box center [245, 289] width 343 height 228
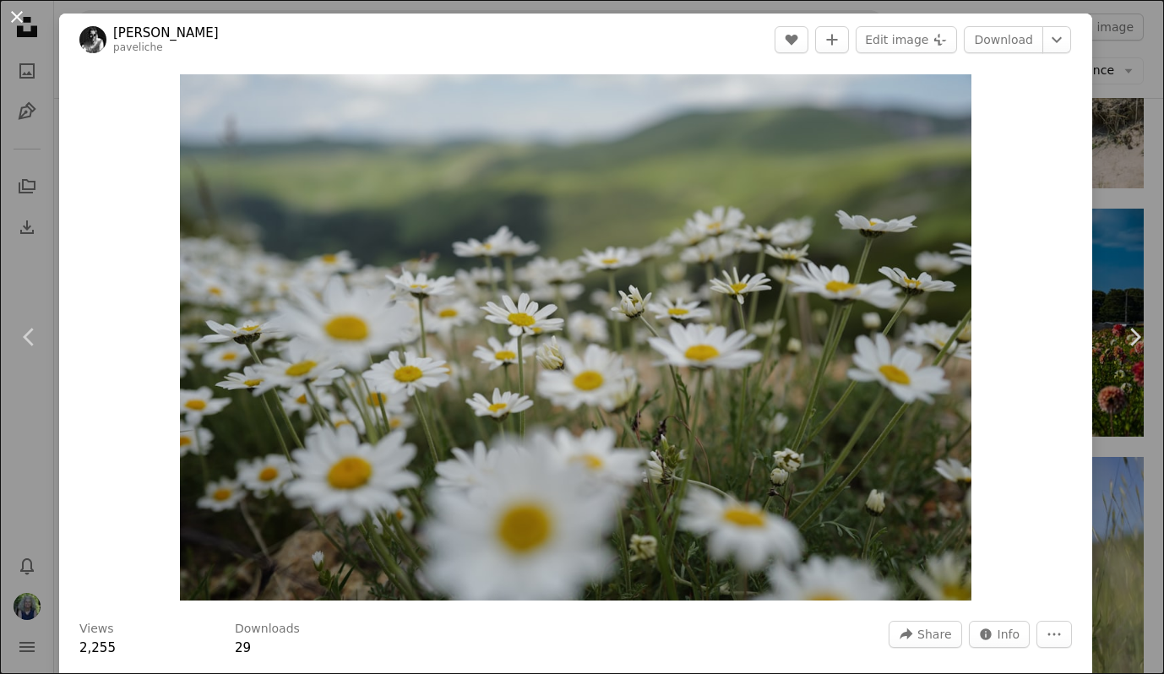
click at [18, 14] on button "An X shape" at bounding box center [17, 17] width 20 height 20
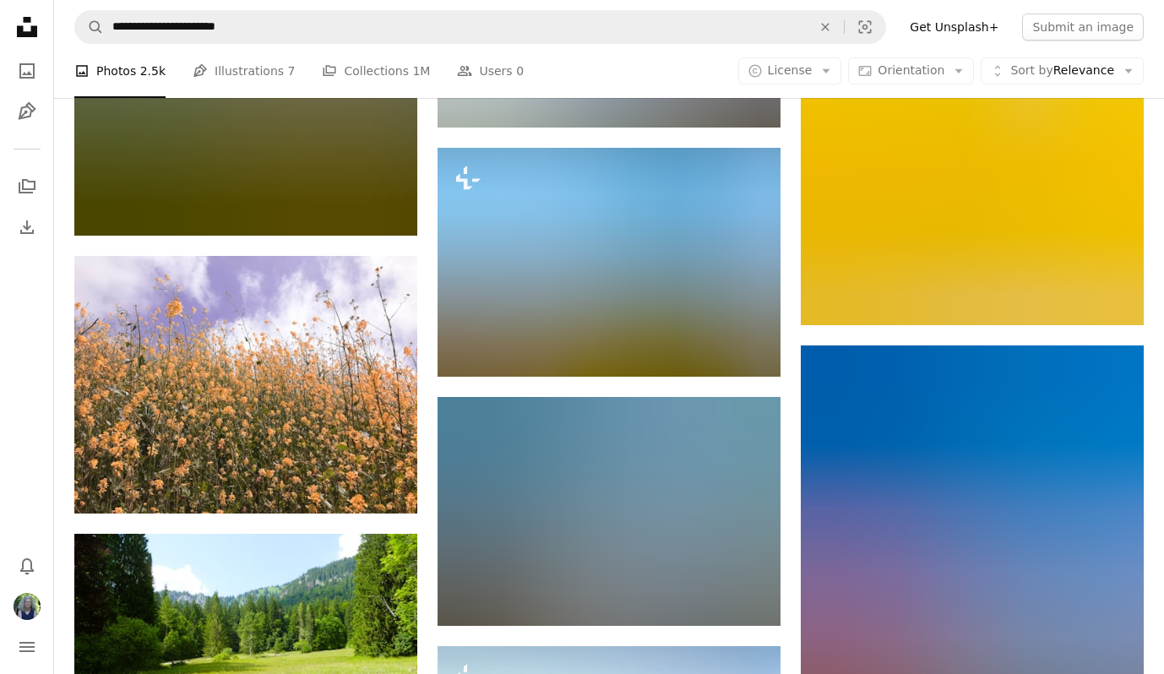
scroll to position [8562, 0]
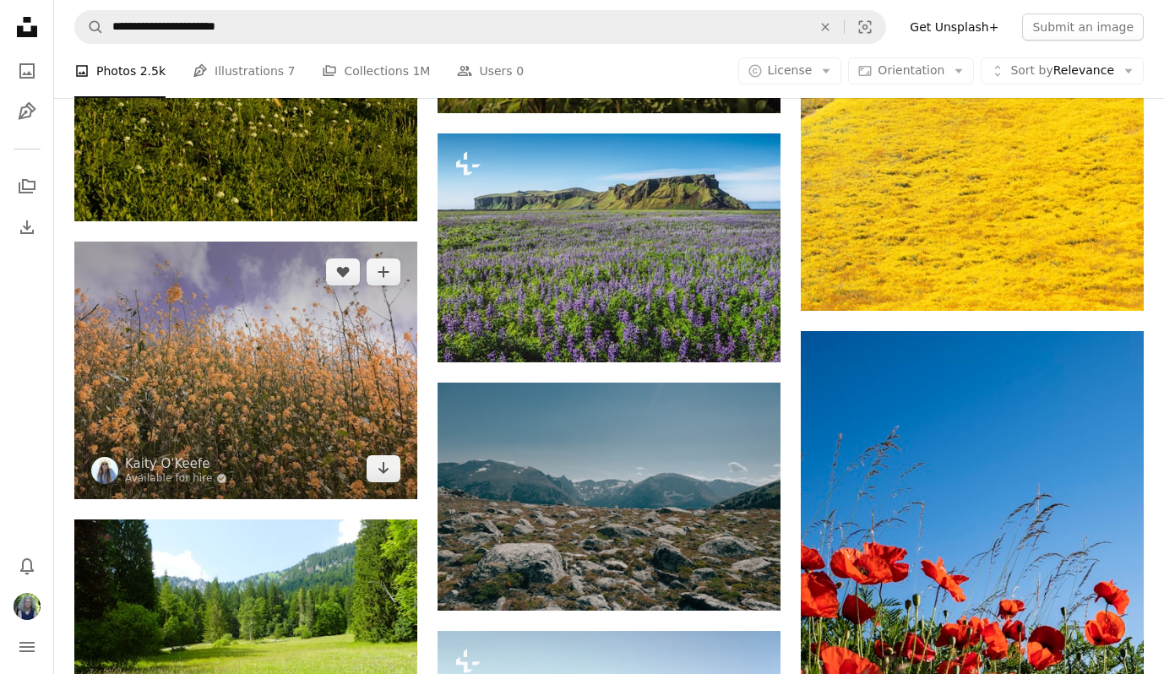
click at [313, 324] on img at bounding box center [245, 371] width 343 height 258
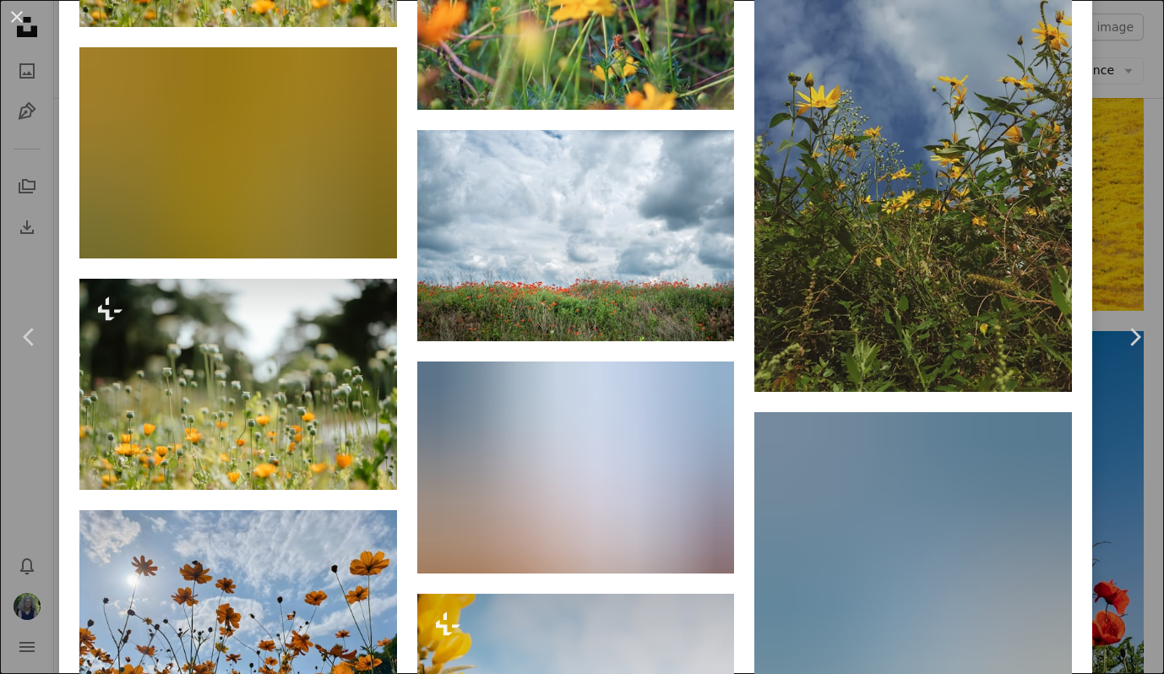
scroll to position [1557, 0]
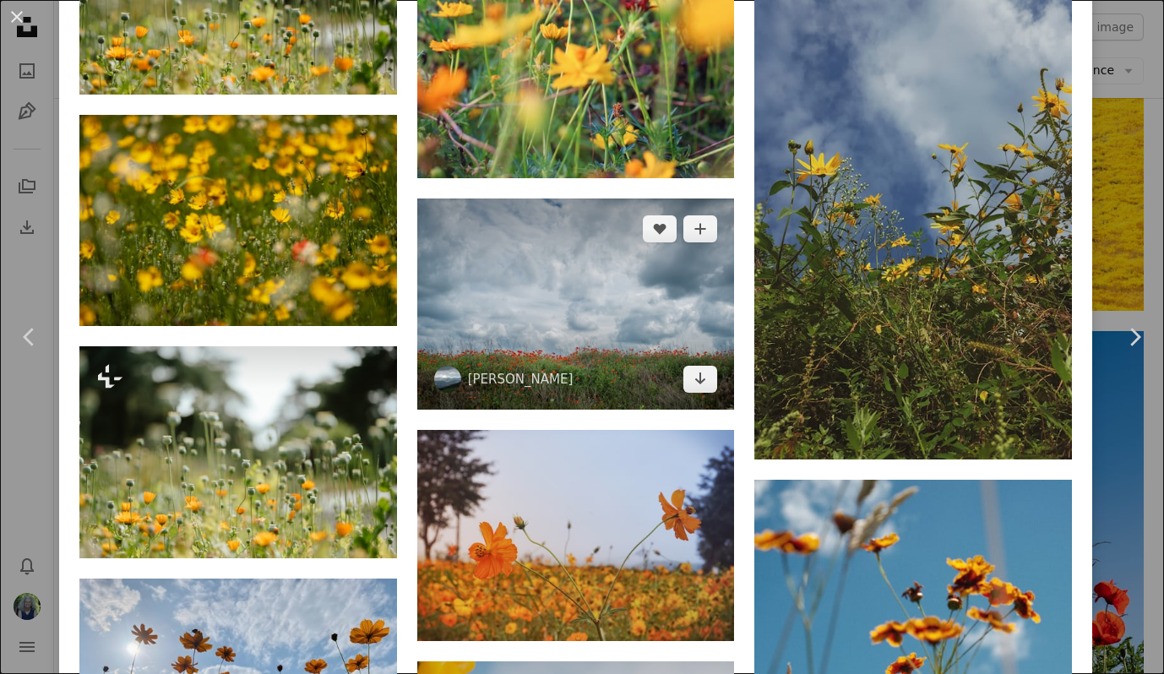
click at [605, 291] on img at bounding box center [576, 303] width 318 height 211
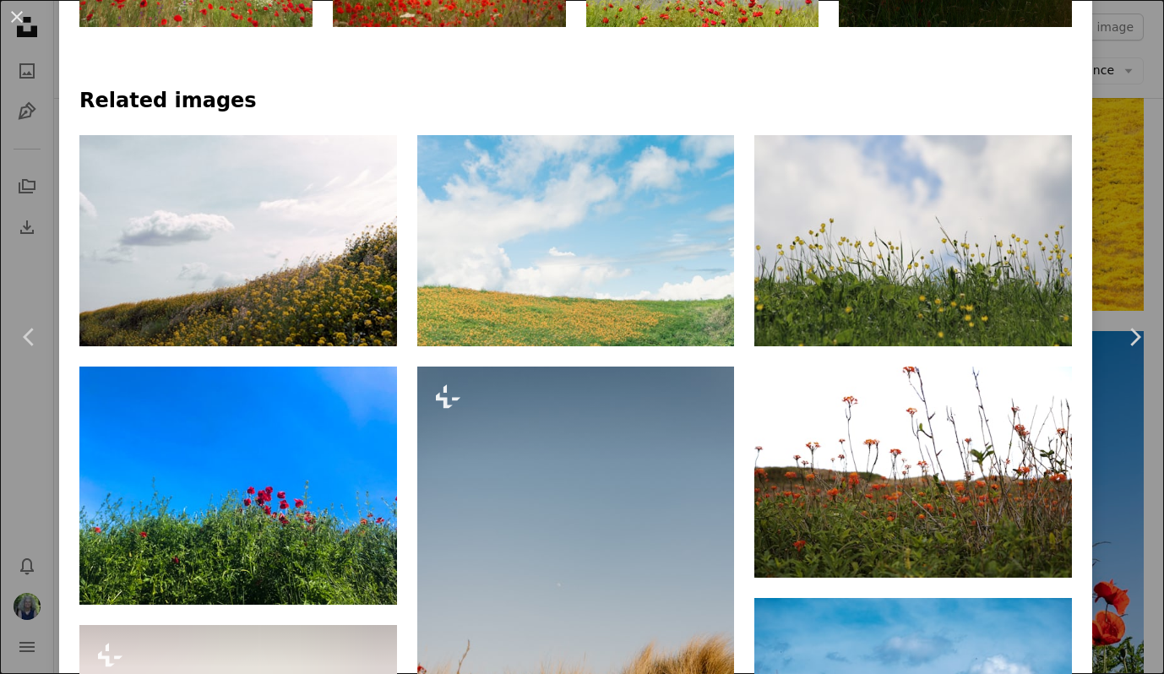
scroll to position [1064, 0]
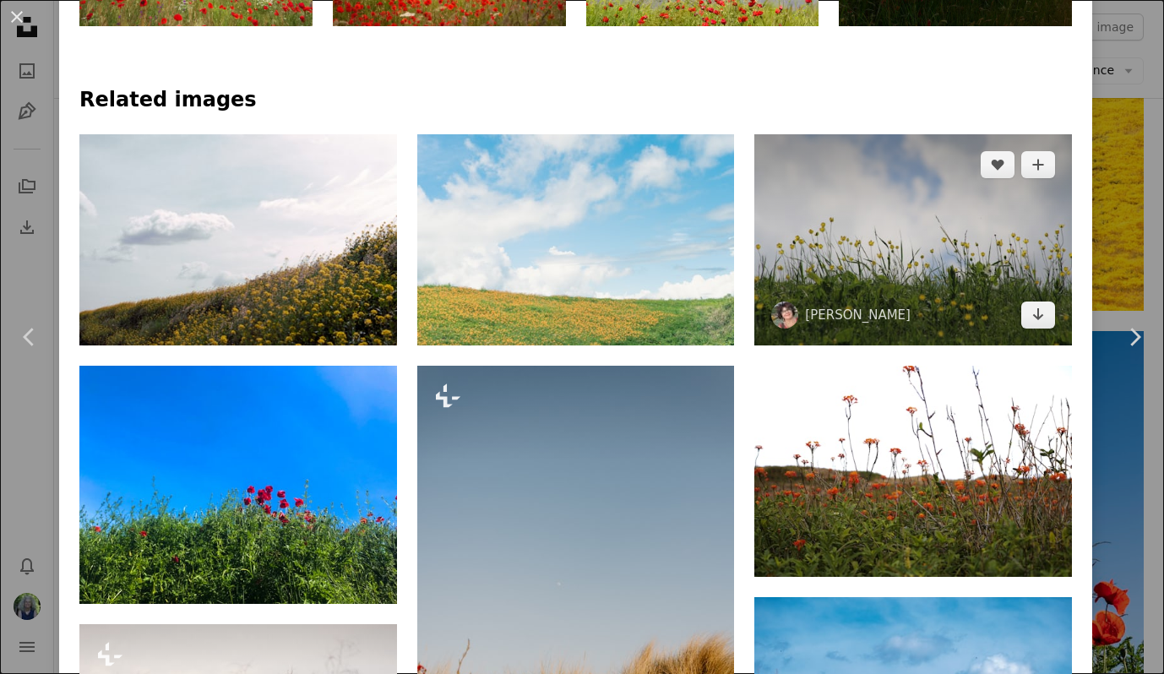
click at [904, 216] on img at bounding box center [913, 239] width 318 height 211
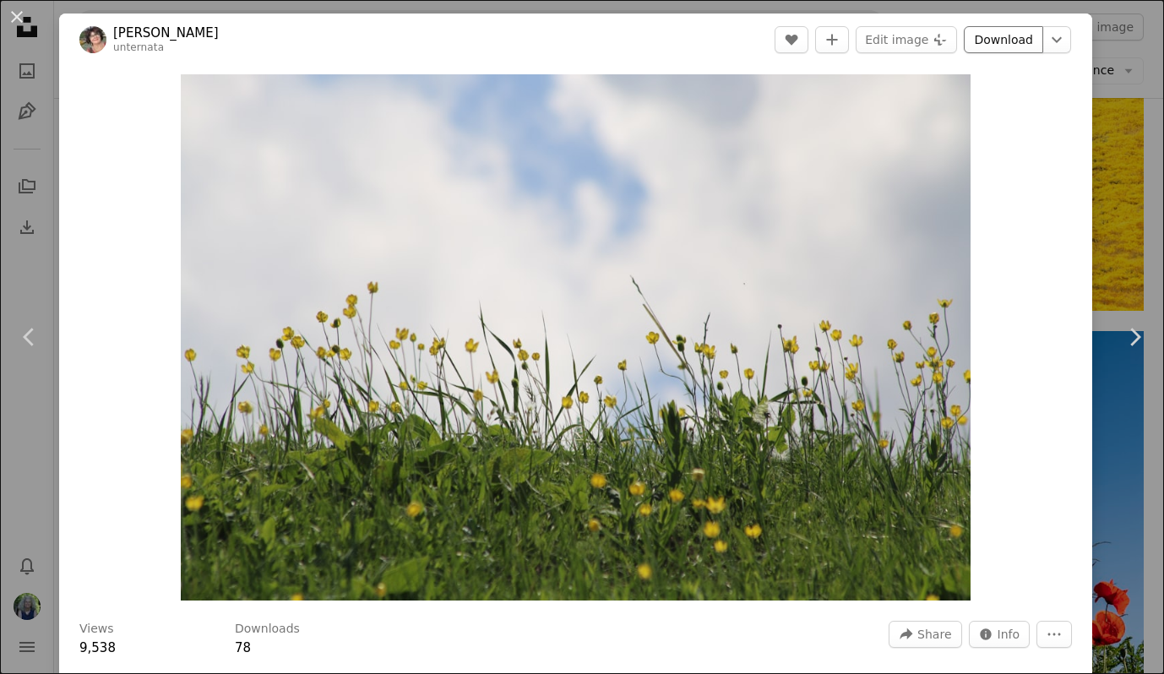
click at [1014, 42] on link "Download" at bounding box center [1003, 39] width 79 height 27
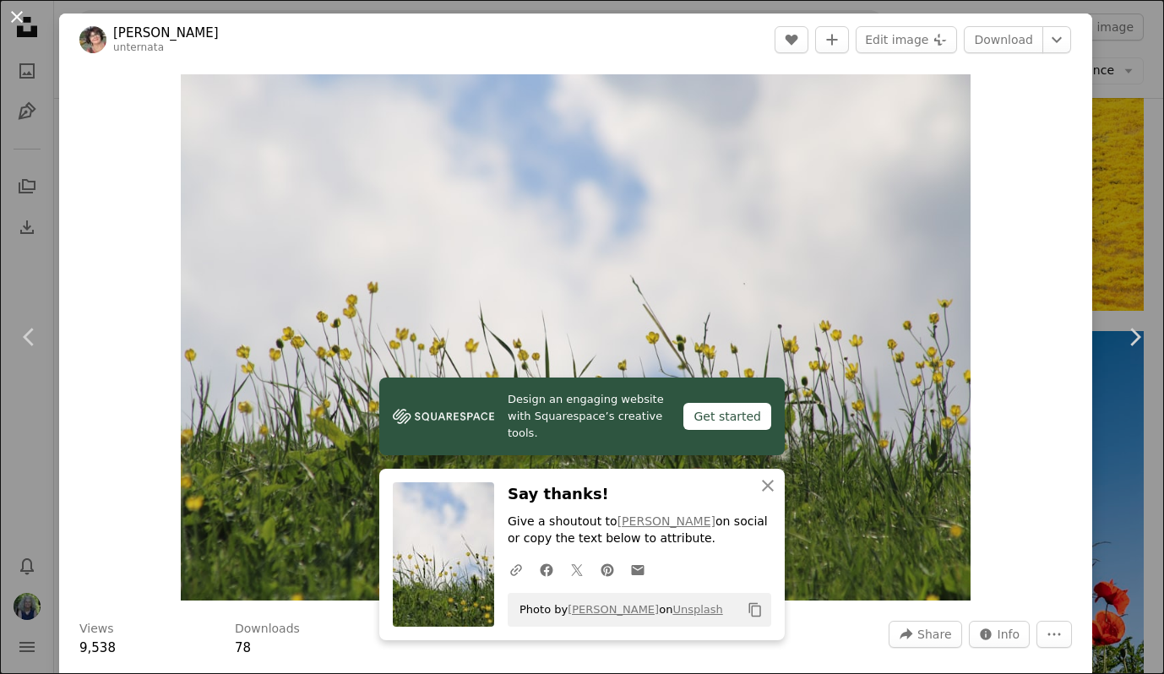
click at [18, 17] on button "An X shape" at bounding box center [17, 17] width 20 height 20
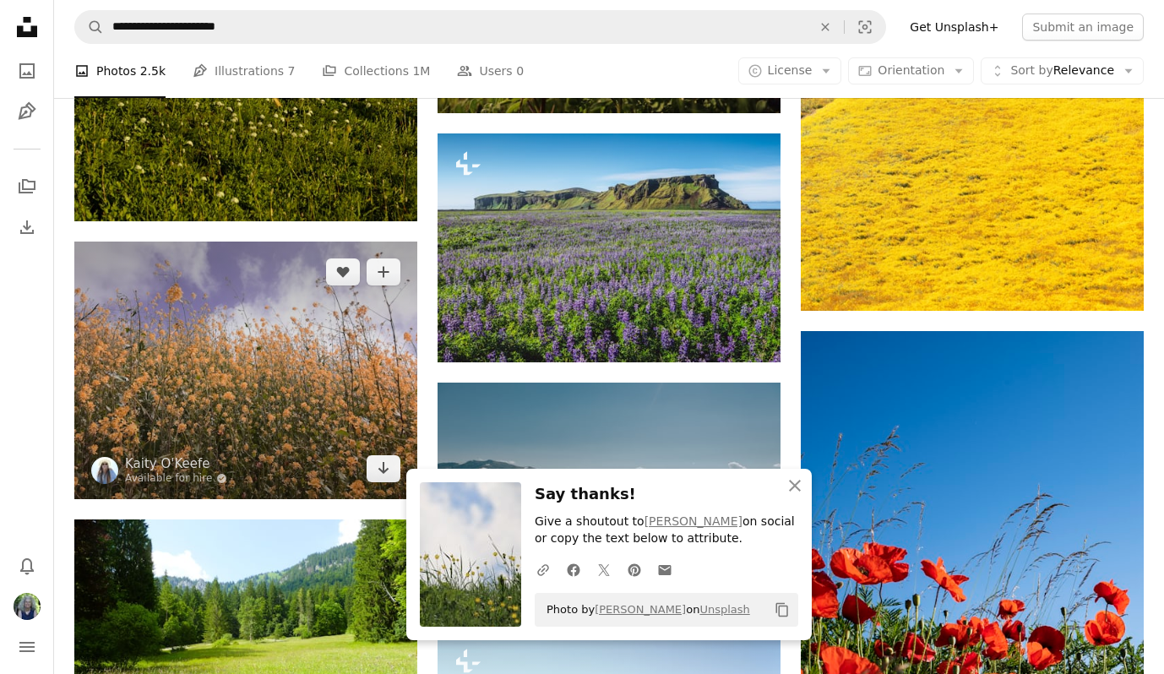
click at [307, 302] on img at bounding box center [245, 371] width 343 height 258
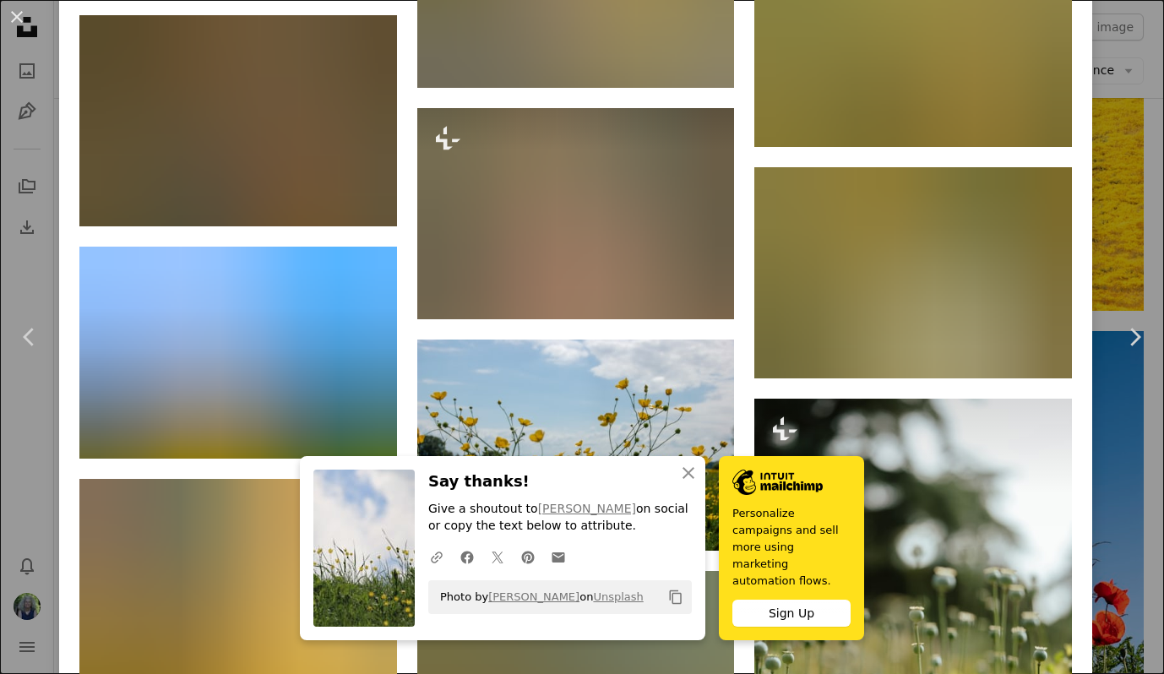
scroll to position [3338, 0]
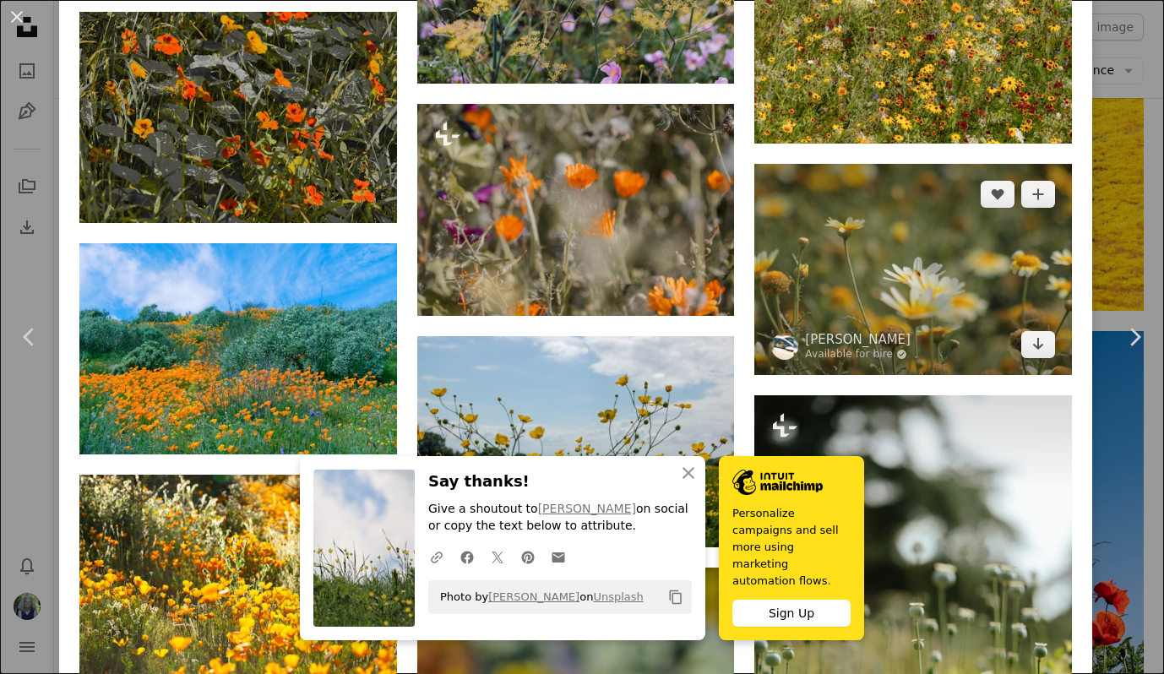
click at [905, 247] on img at bounding box center [913, 269] width 318 height 211
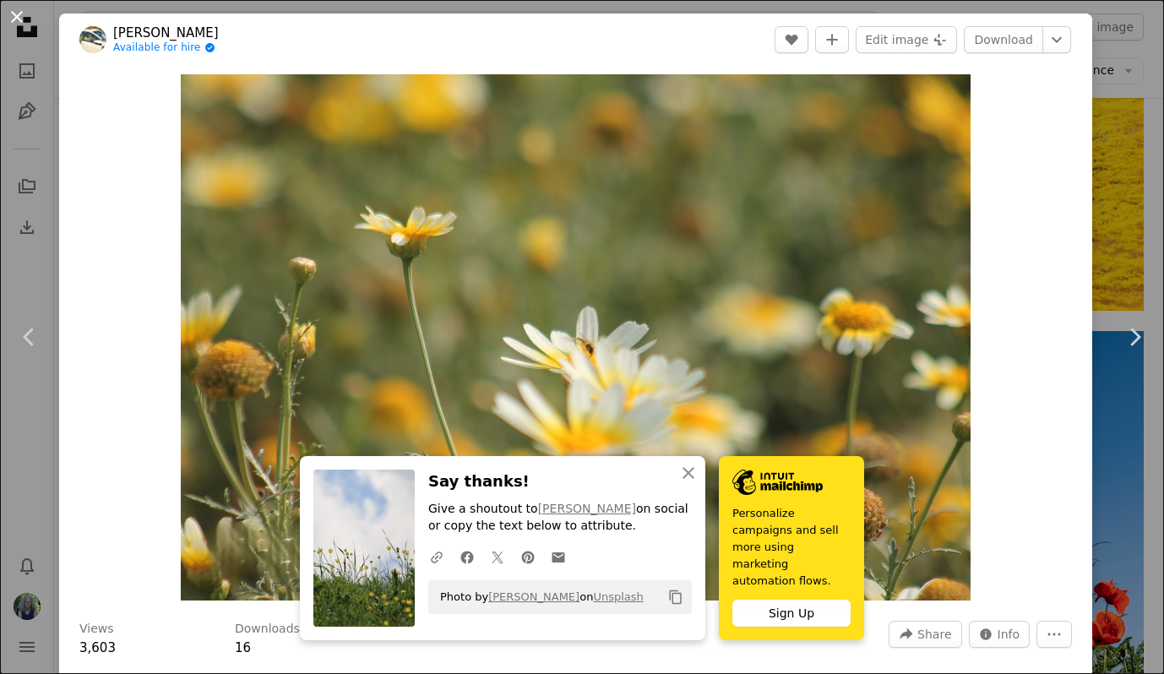
click at [21, 15] on button "An X shape" at bounding box center [17, 17] width 20 height 20
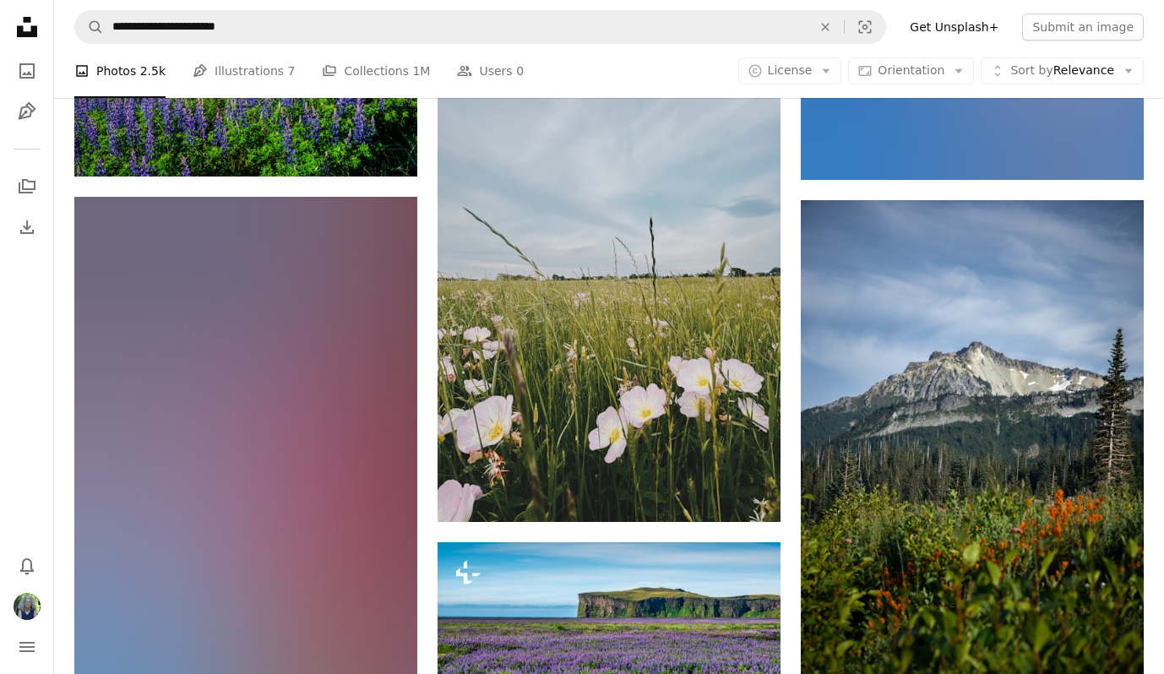
scroll to position [10698, 0]
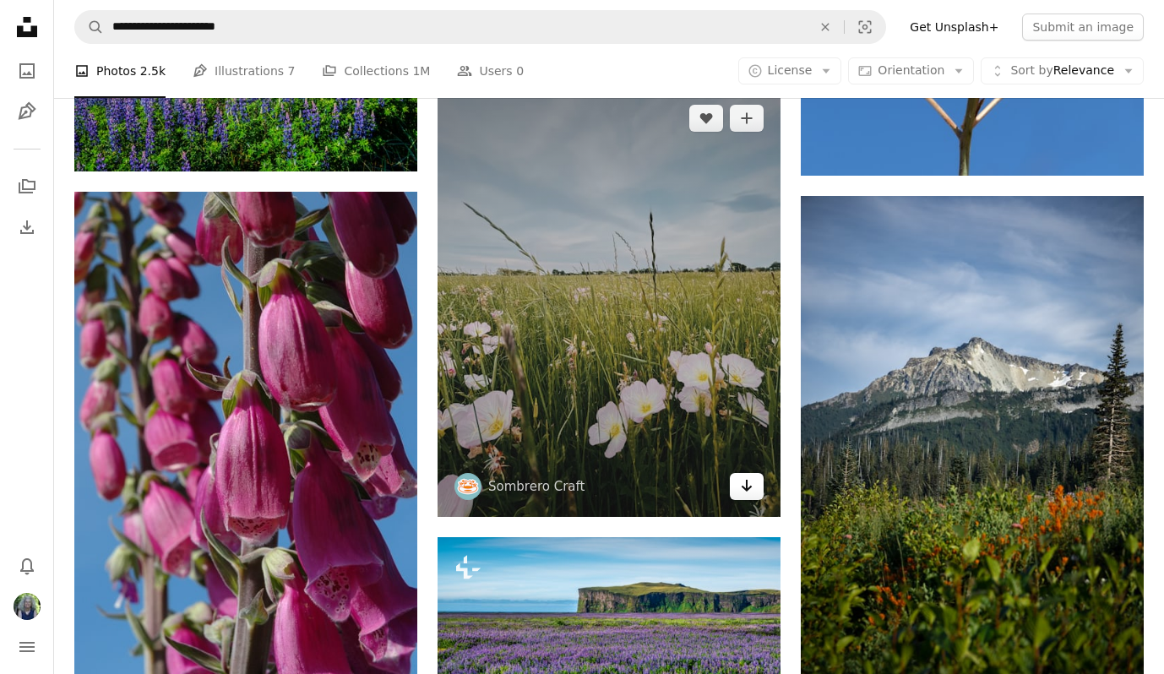
click at [754, 489] on link "Arrow pointing down" at bounding box center [747, 486] width 34 height 27
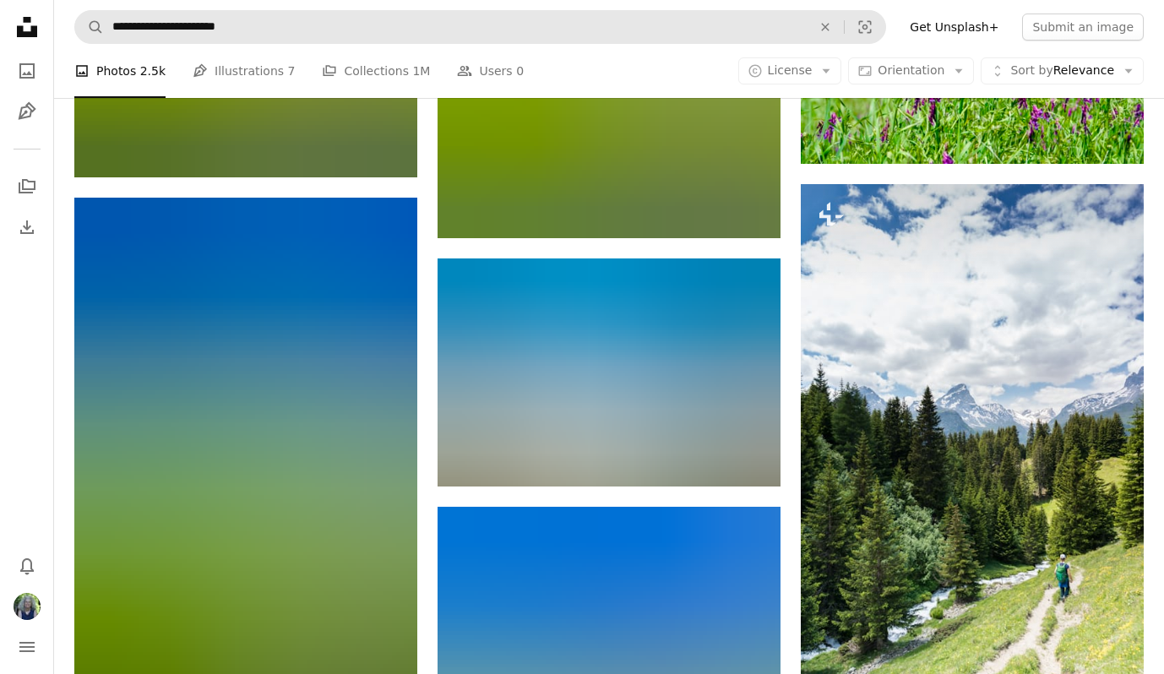
scroll to position [14820, 0]
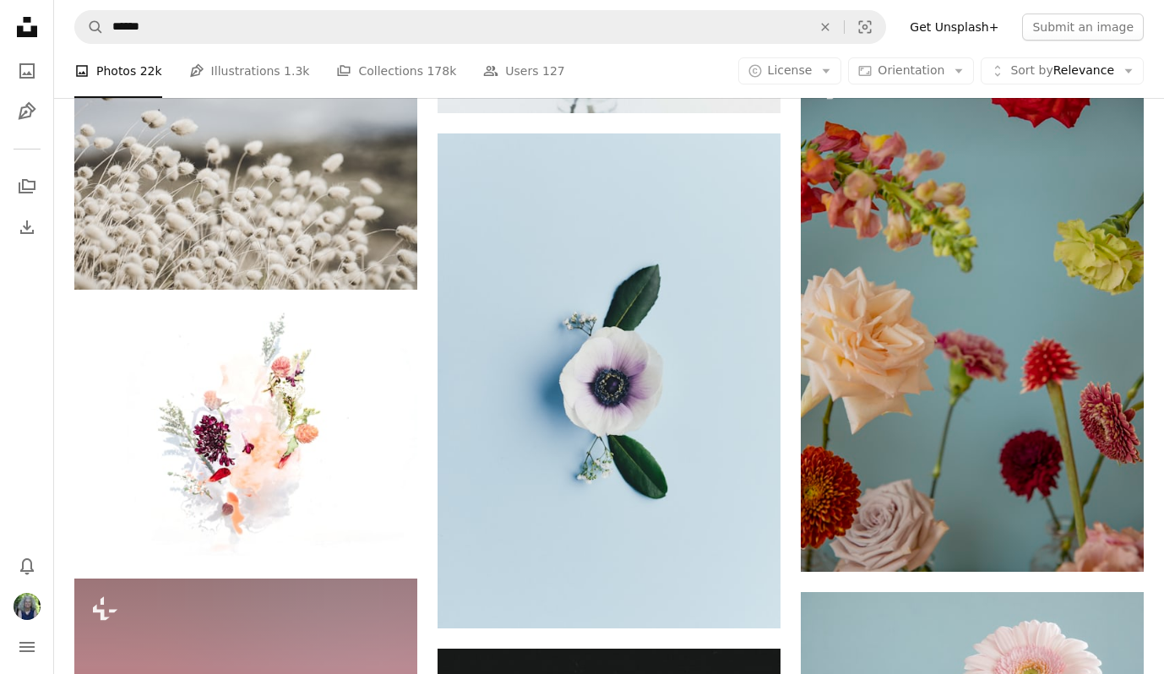
scroll to position [19403, 0]
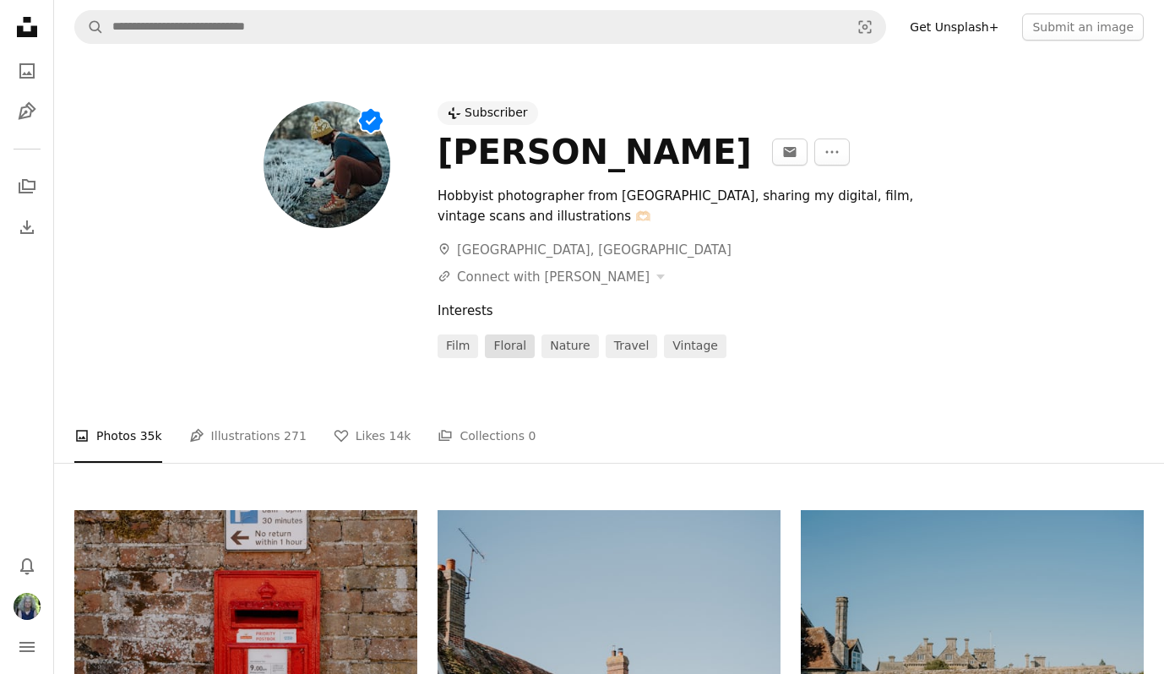
click at [511, 344] on link "floral" at bounding box center [510, 346] width 50 height 24
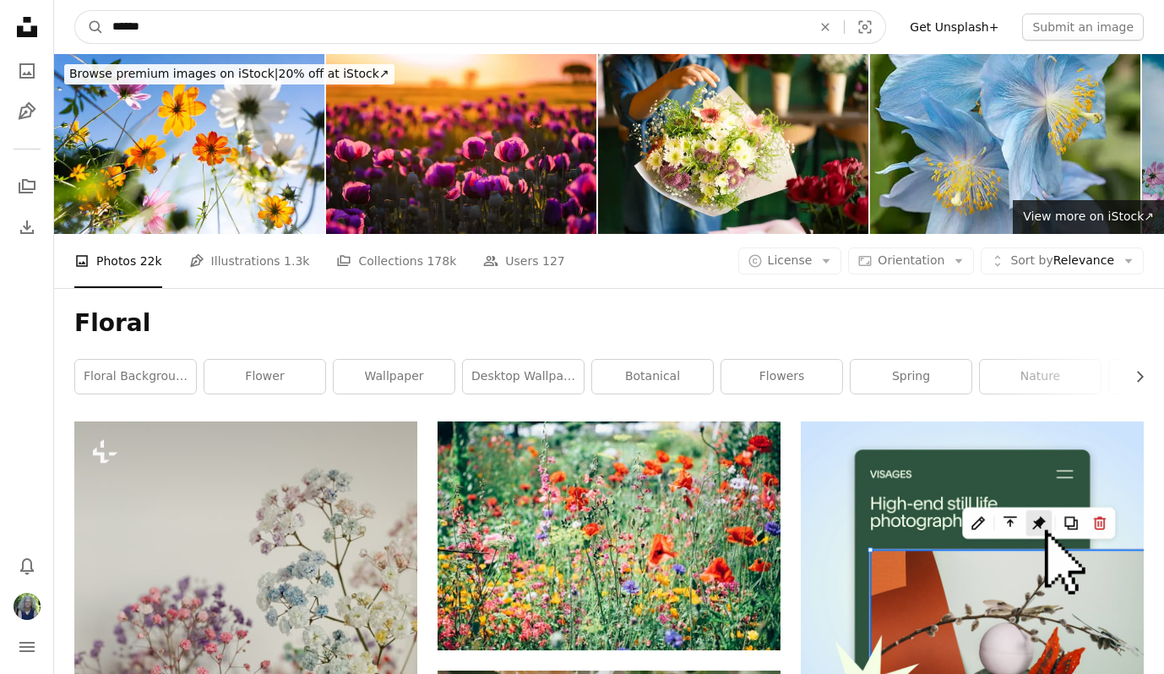
click at [159, 30] on input "******" at bounding box center [455, 27] width 703 height 32
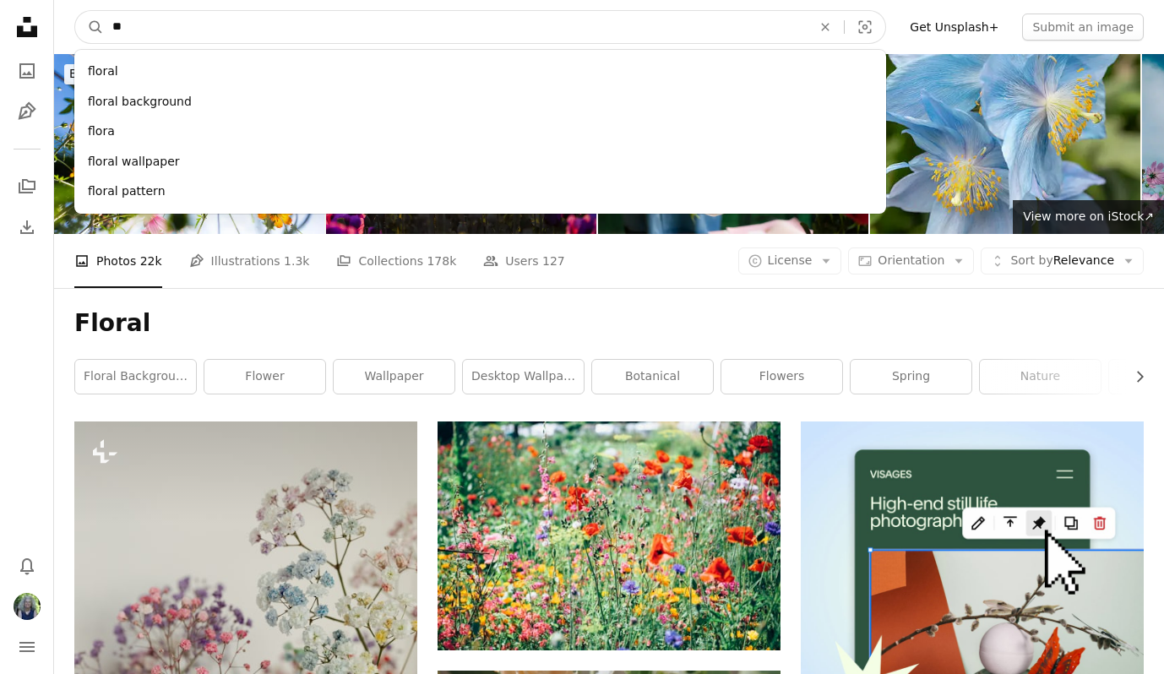
type input "*"
type input "********"
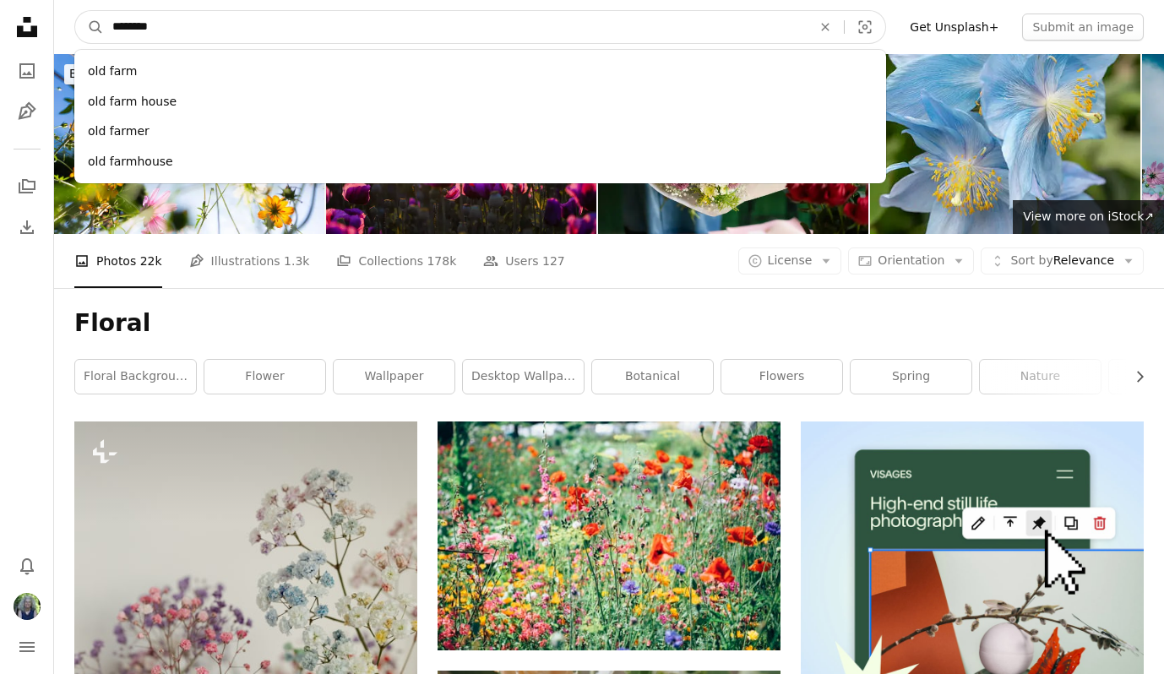
click button "A magnifying glass" at bounding box center [89, 27] width 29 height 32
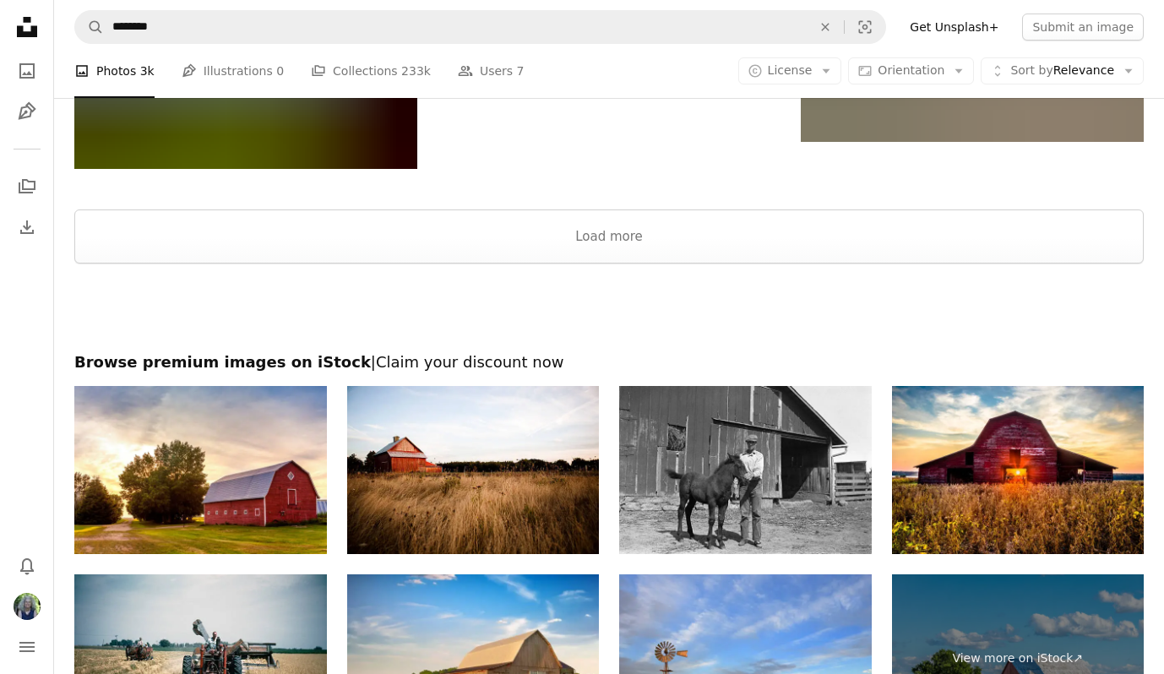
scroll to position [2551, 0]
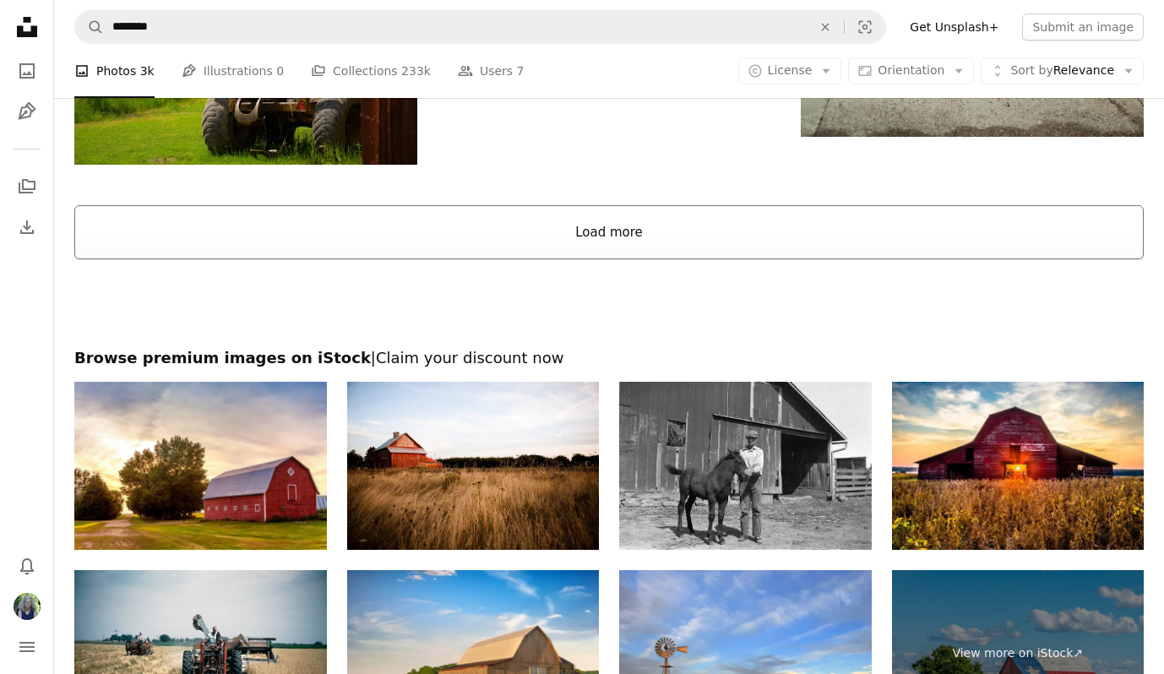
click at [426, 229] on button "Load more" at bounding box center [608, 232] width 1069 height 54
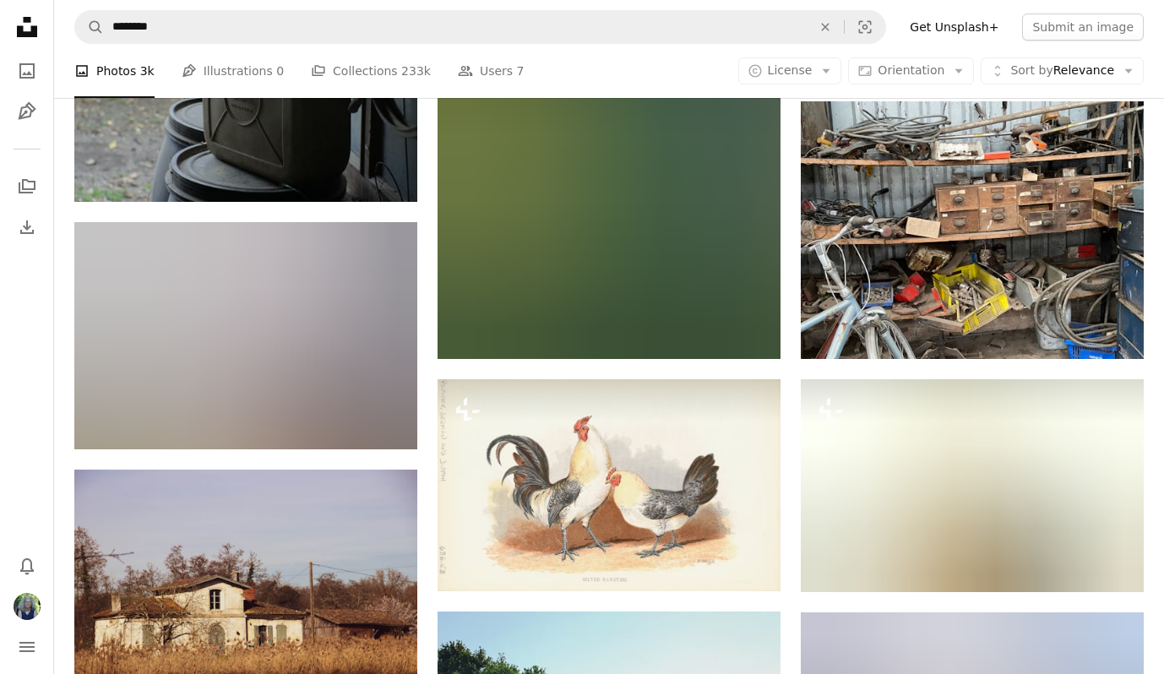
scroll to position [10285, 0]
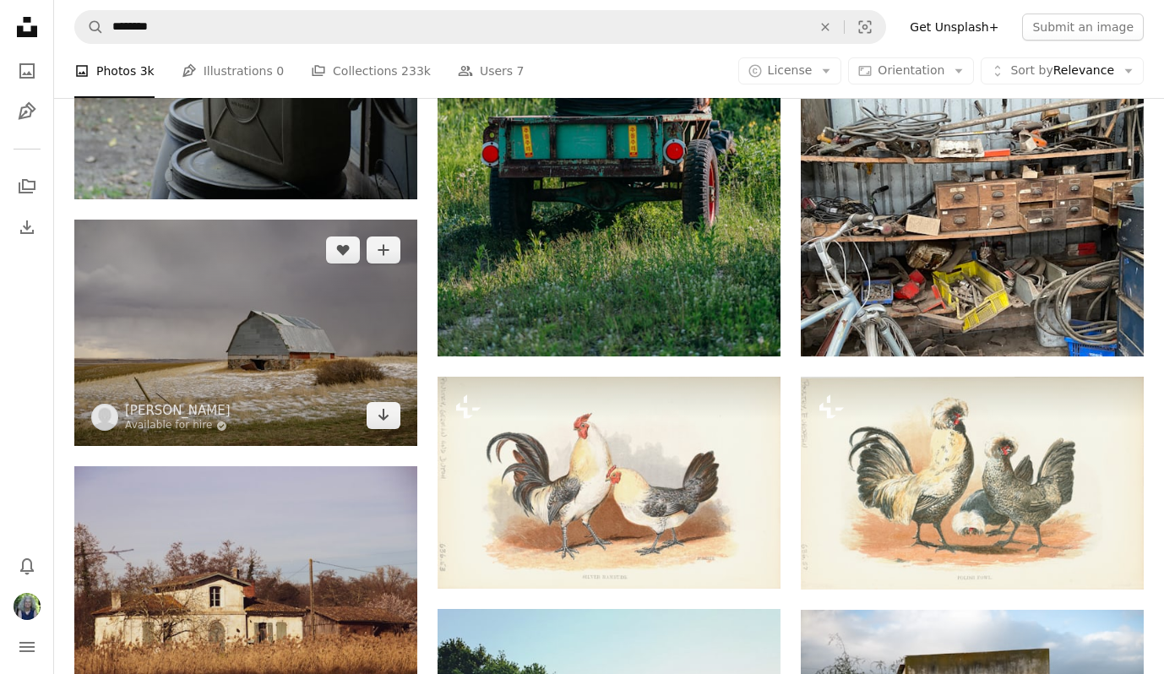
click at [333, 301] on img at bounding box center [245, 333] width 343 height 227
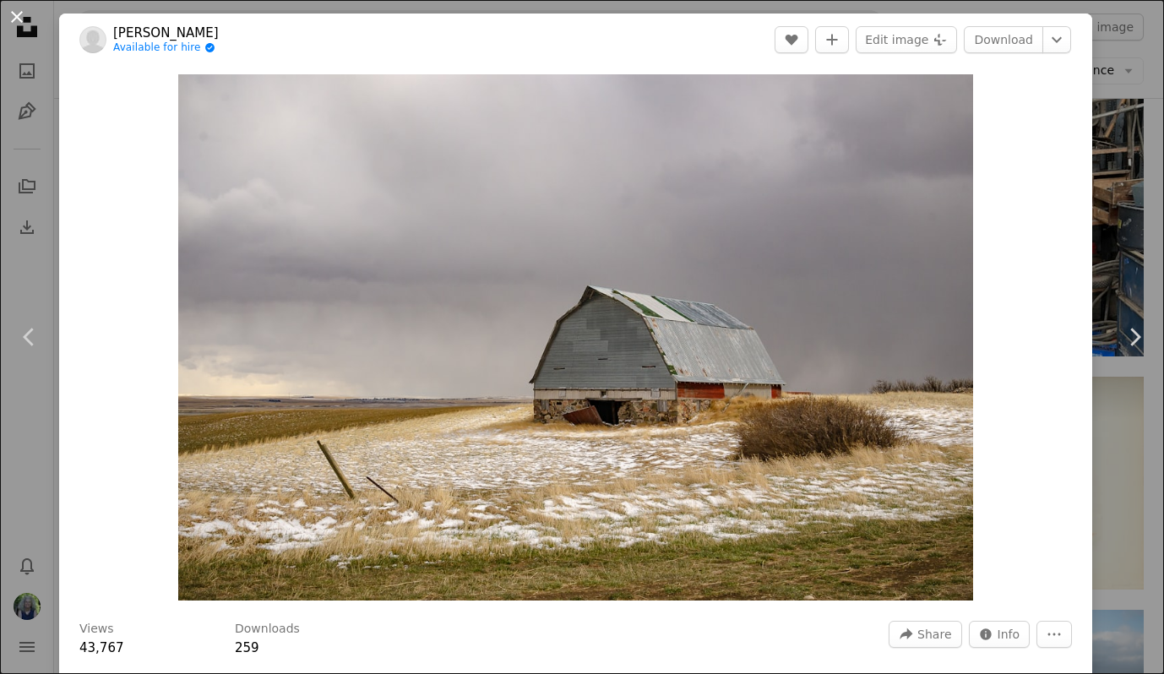
click at [18, 19] on button "An X shape" at bounding box center [17, 17] width 20 height 20
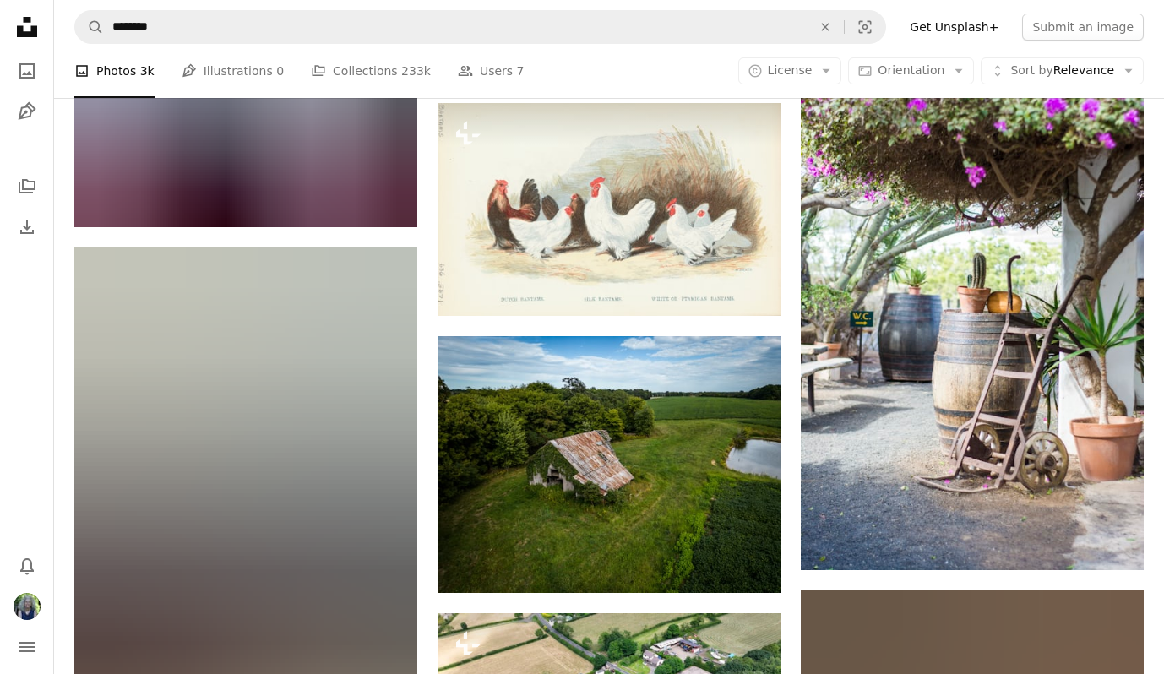
scroll to position [12329, 0]
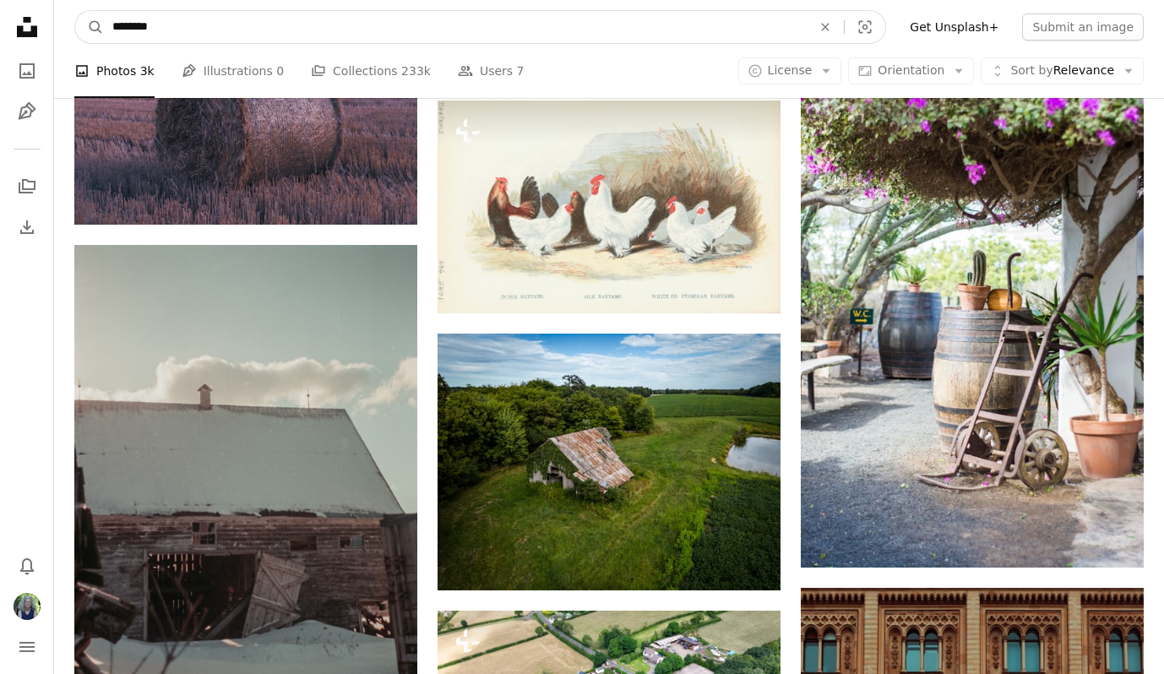
click at [225, 34] on input "********" at bounding box center [455, 27] width 703 height 32
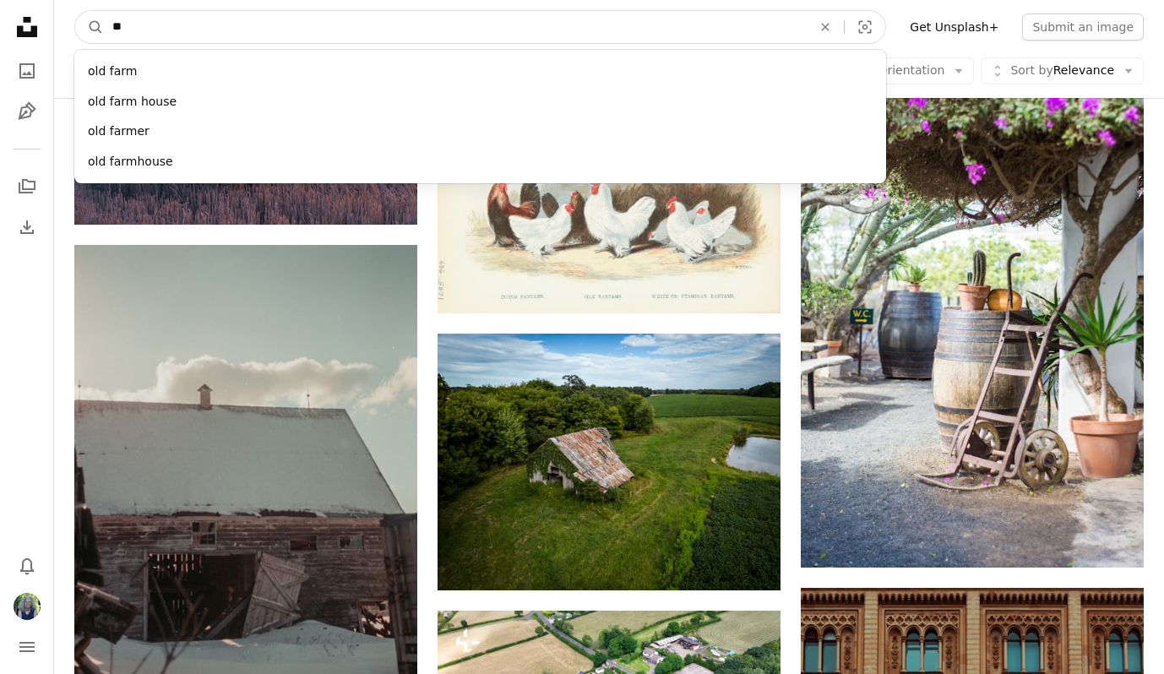
type input "*"
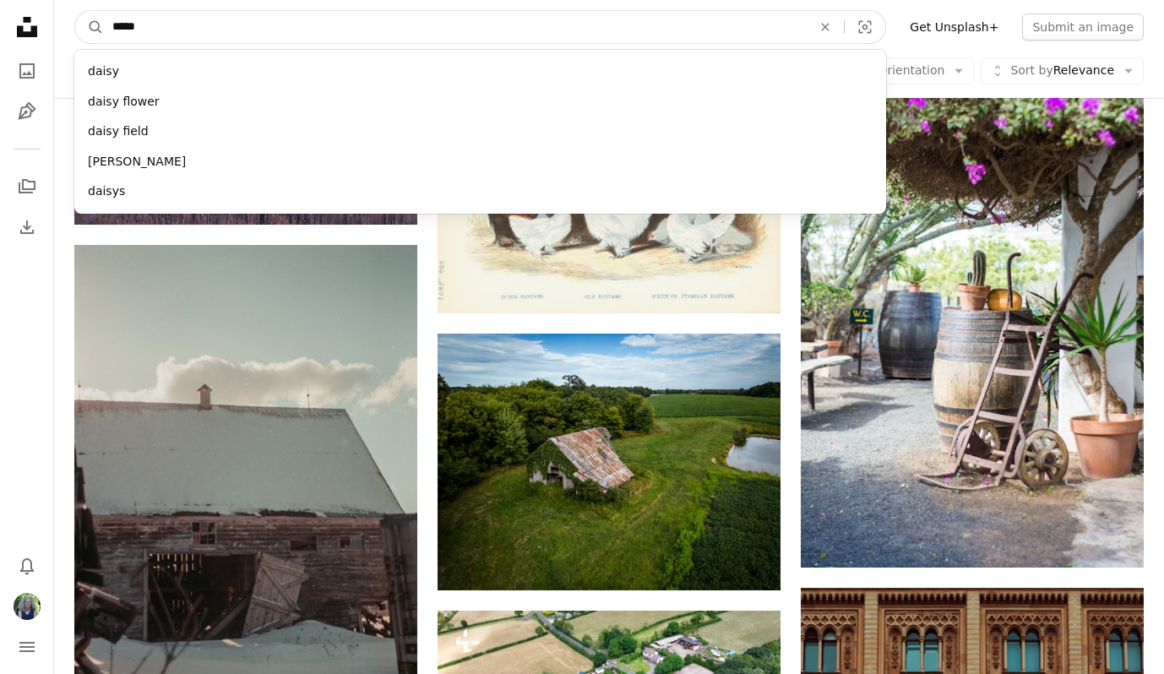
type input "******"
click button "A magnifying glass" at bounding box center [89, 27] width 29 height 32
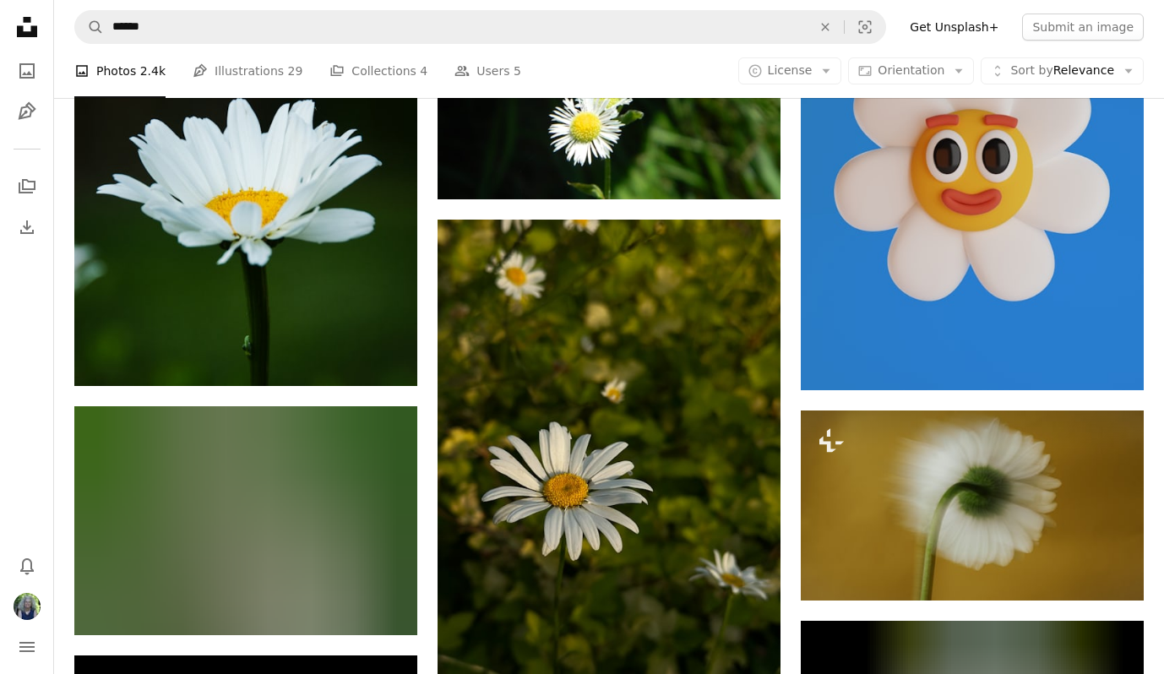
scroll to position [15279, 0]
